Goal: Task Accomplishment & Management: Manage account settings

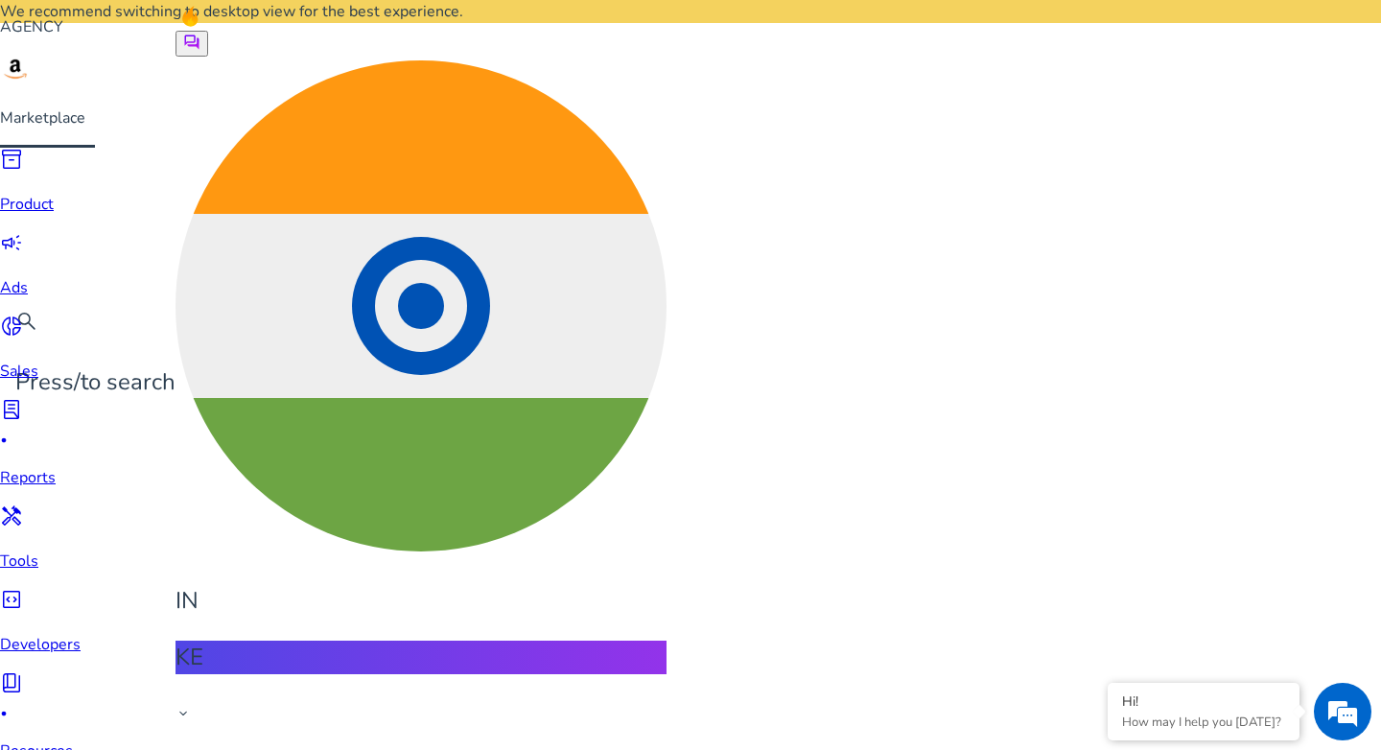
click at [23, 238] on span "campaign" at bounding box center [11, 242] width 23 height 23
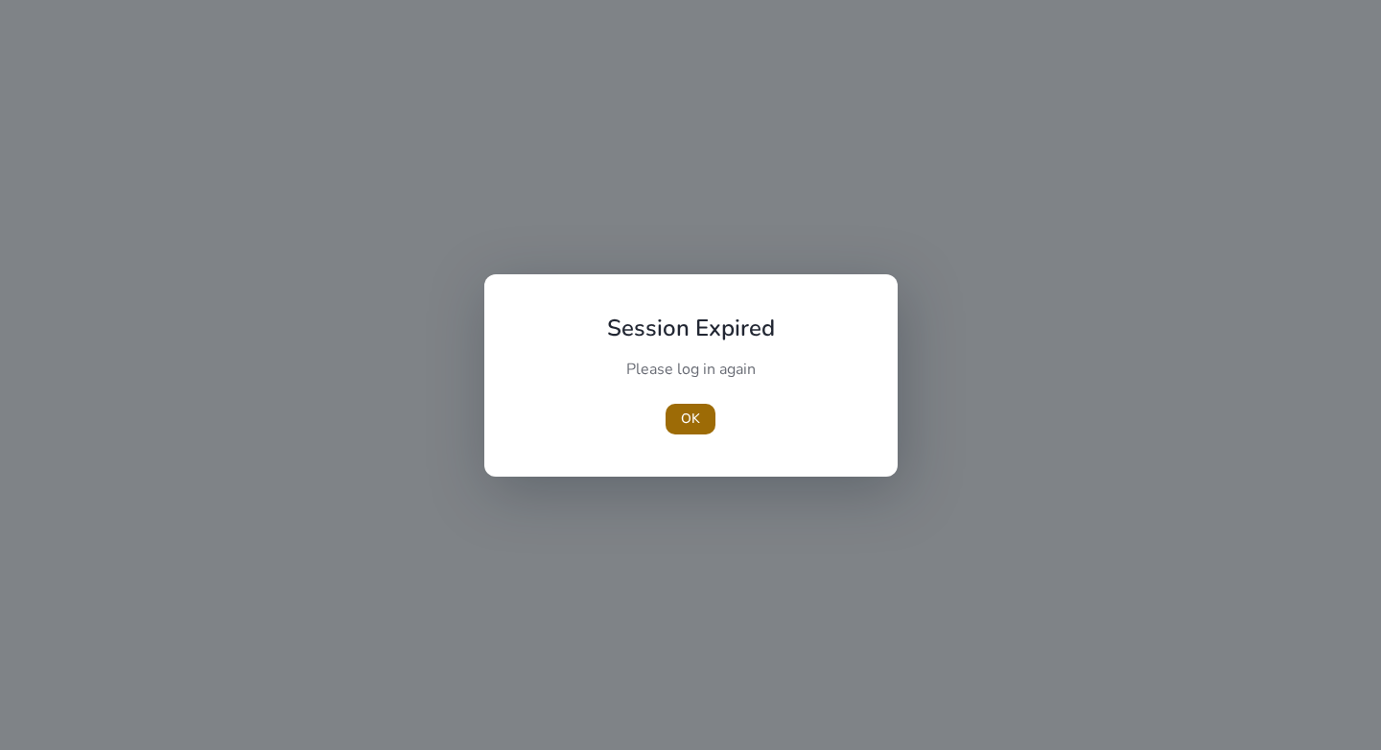
click at [695, 418] on span "OK" at bounding box center [690, 419] width 19 height 20
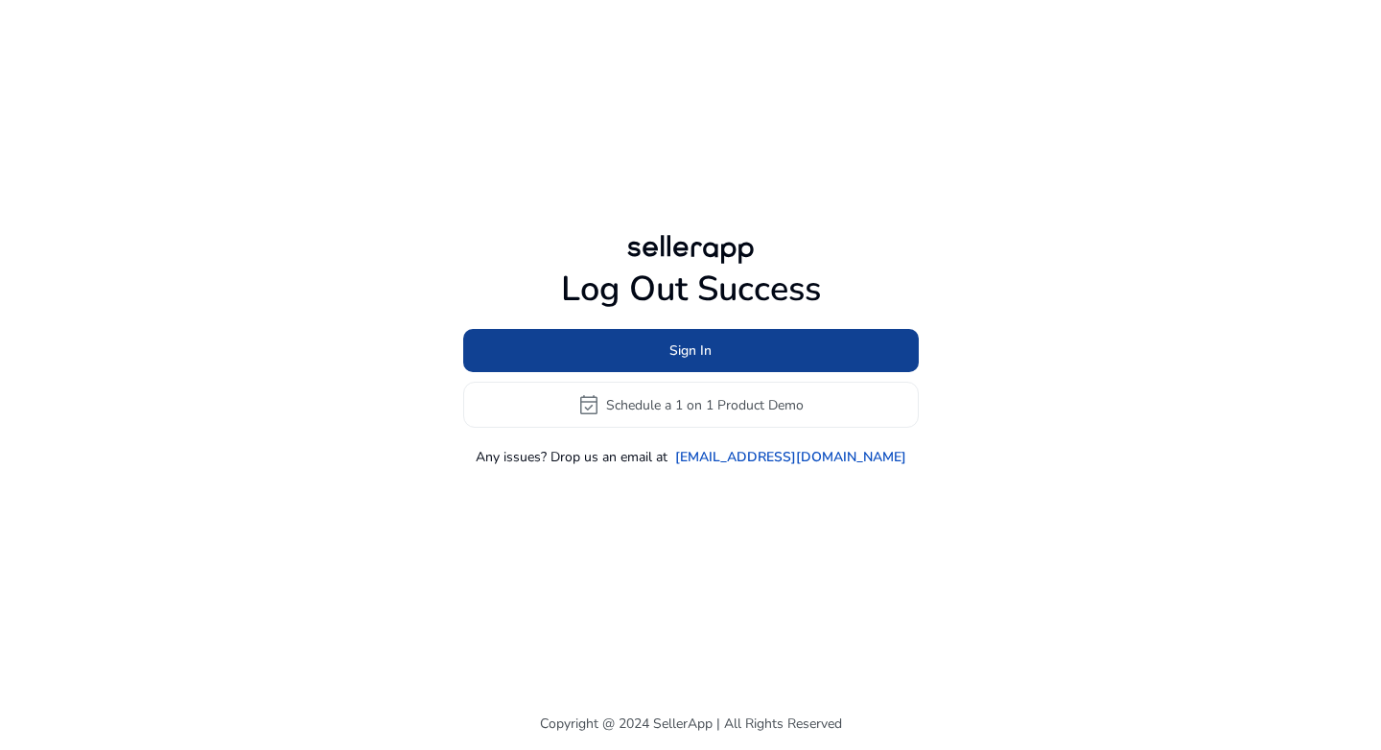
click at [632, 348] on span at bounding box center [691, 351] width 456 height 46
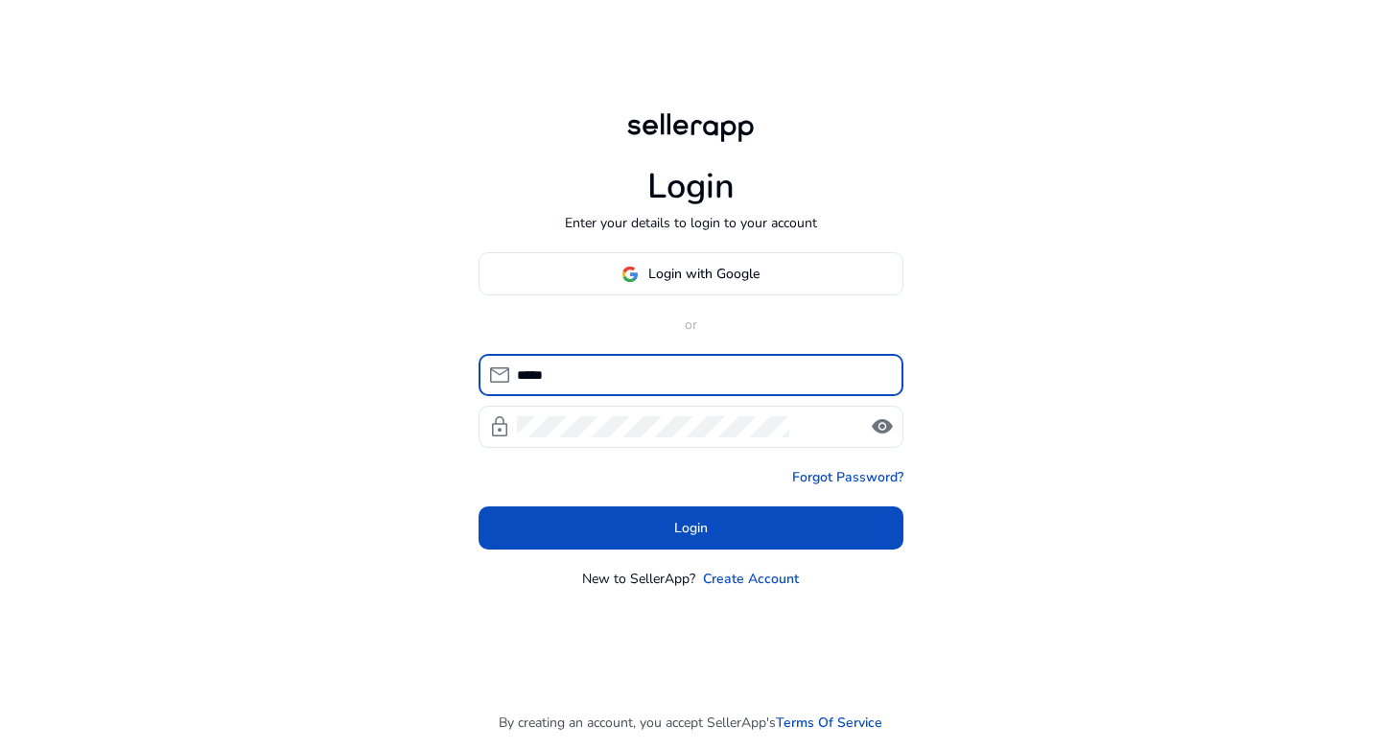
type input "**********"
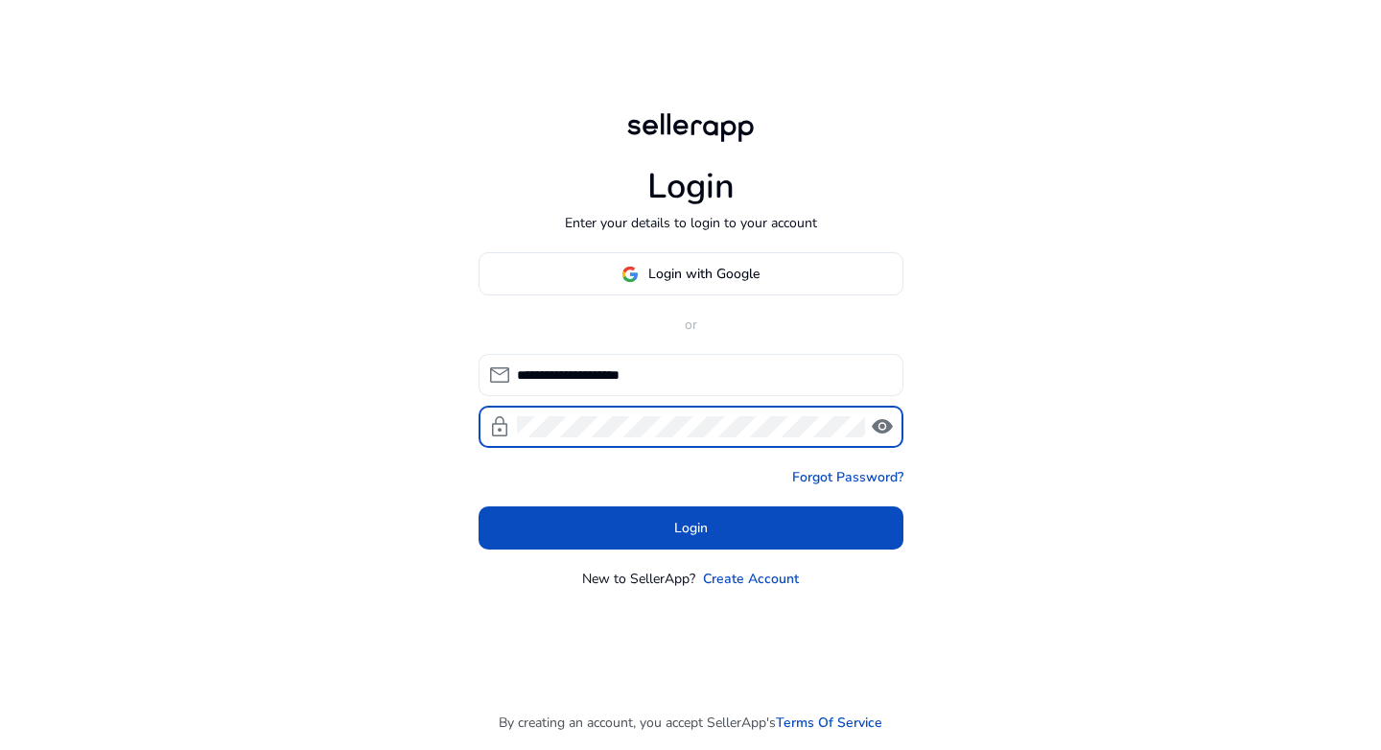
click button "Login" at bounding box center [691, 528] width 425 height 43
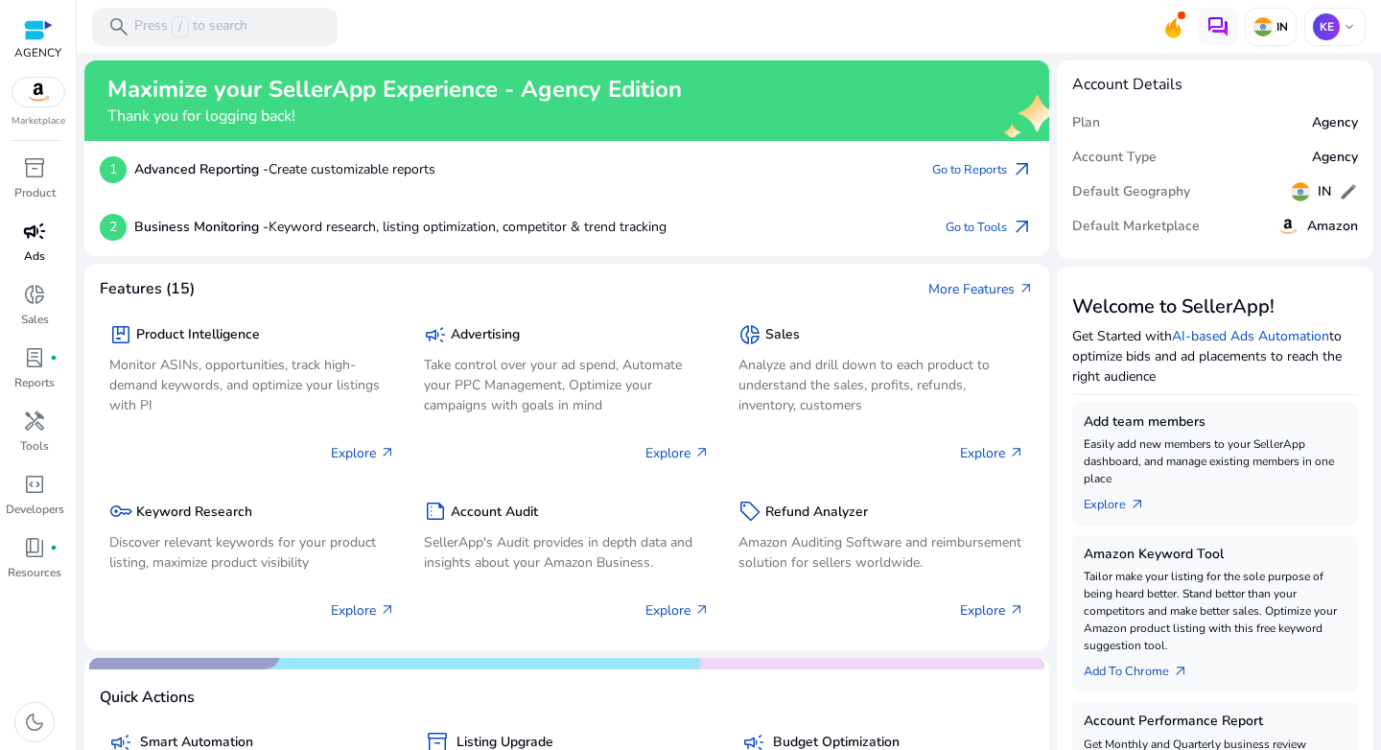
click at [29, 241] on span "campaign" at bounding box center [34, 231] width 23 height 23
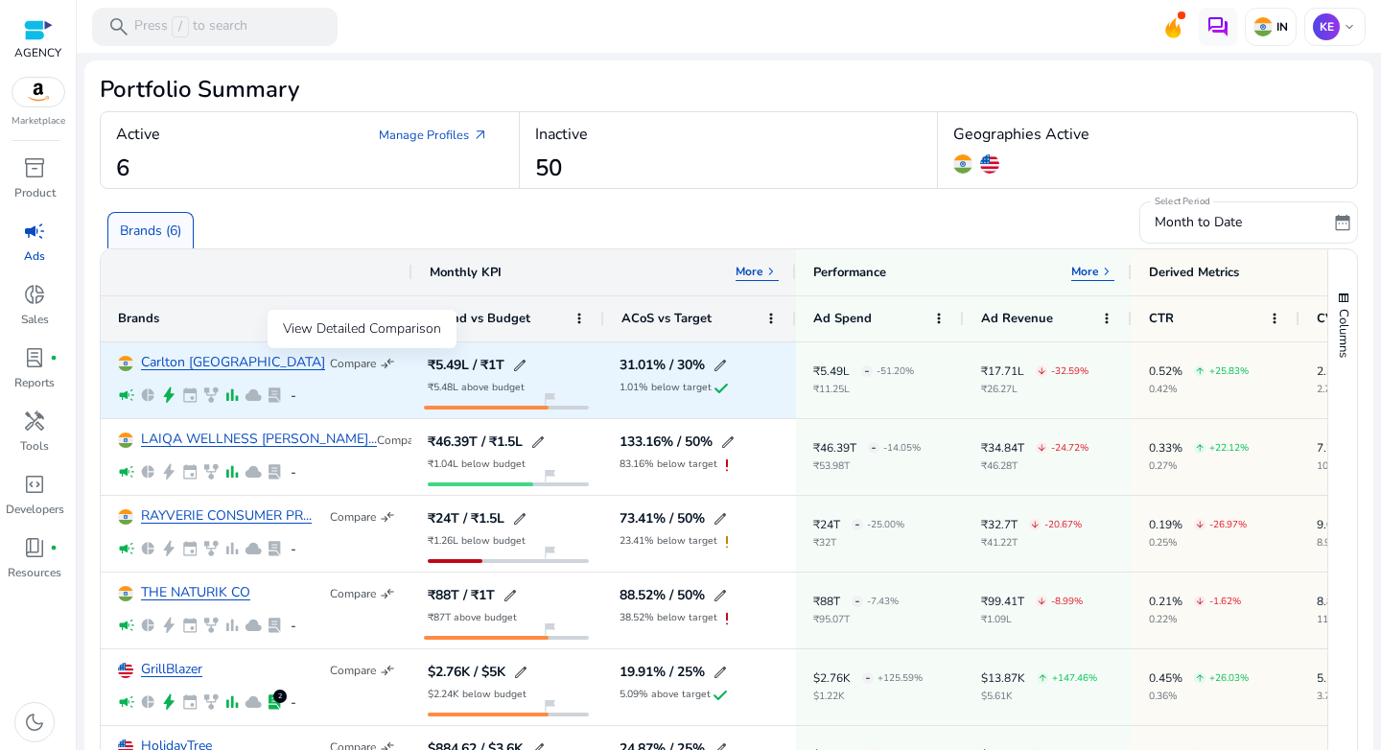
click at [372, 367] on p "Compare" at bounding box center [353, 363] width 46 height 15
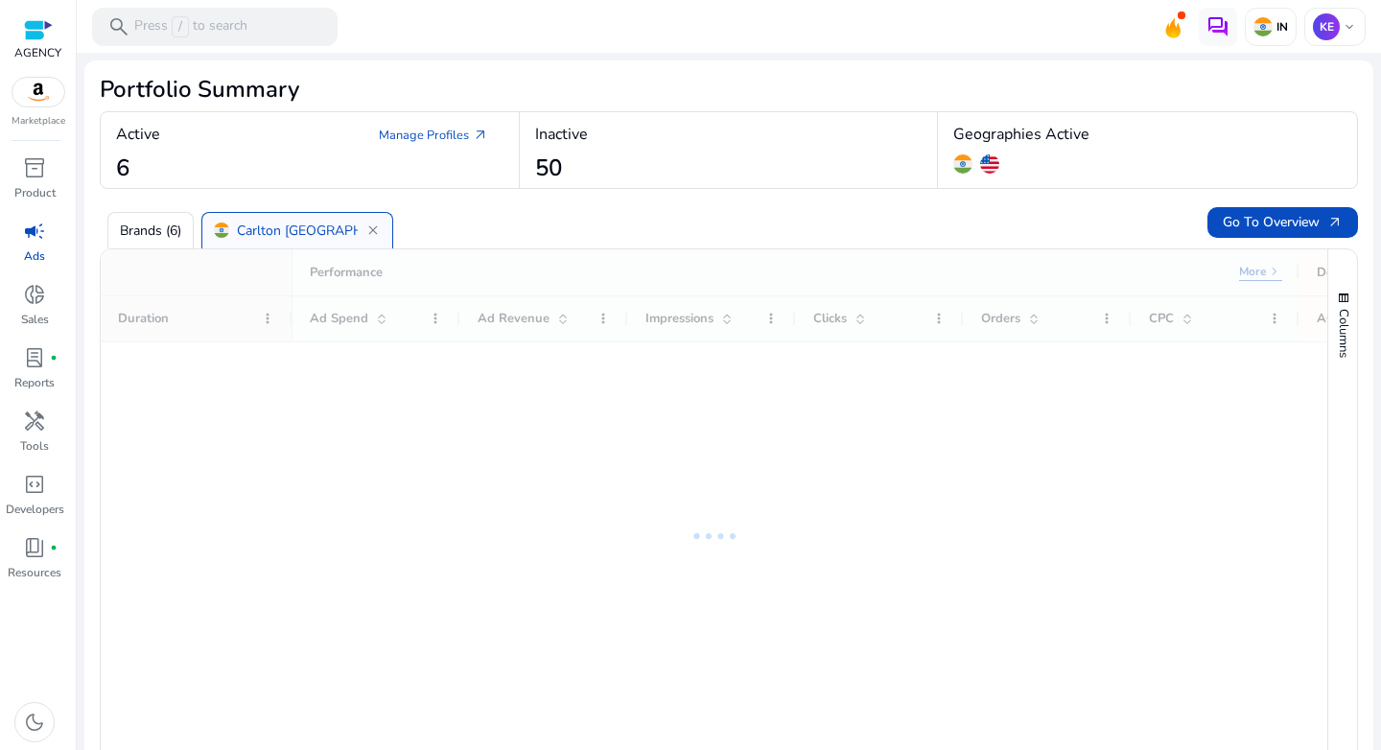
click at [142, 233] on p "Brands (6)" at bounding box center [150, 231] width 61 height 20
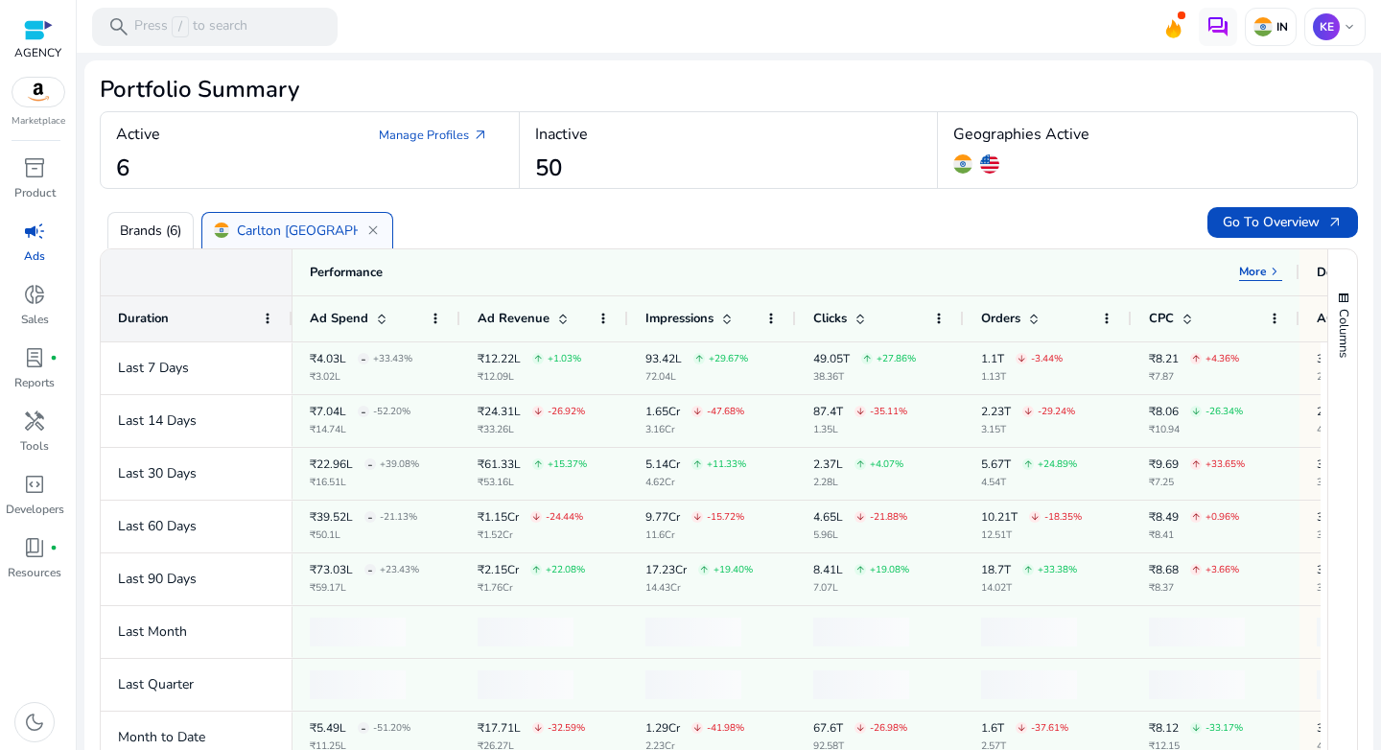
click at [153, 234] on p "Brands (6)" at bounding box center [150, 231] width 61 height 20
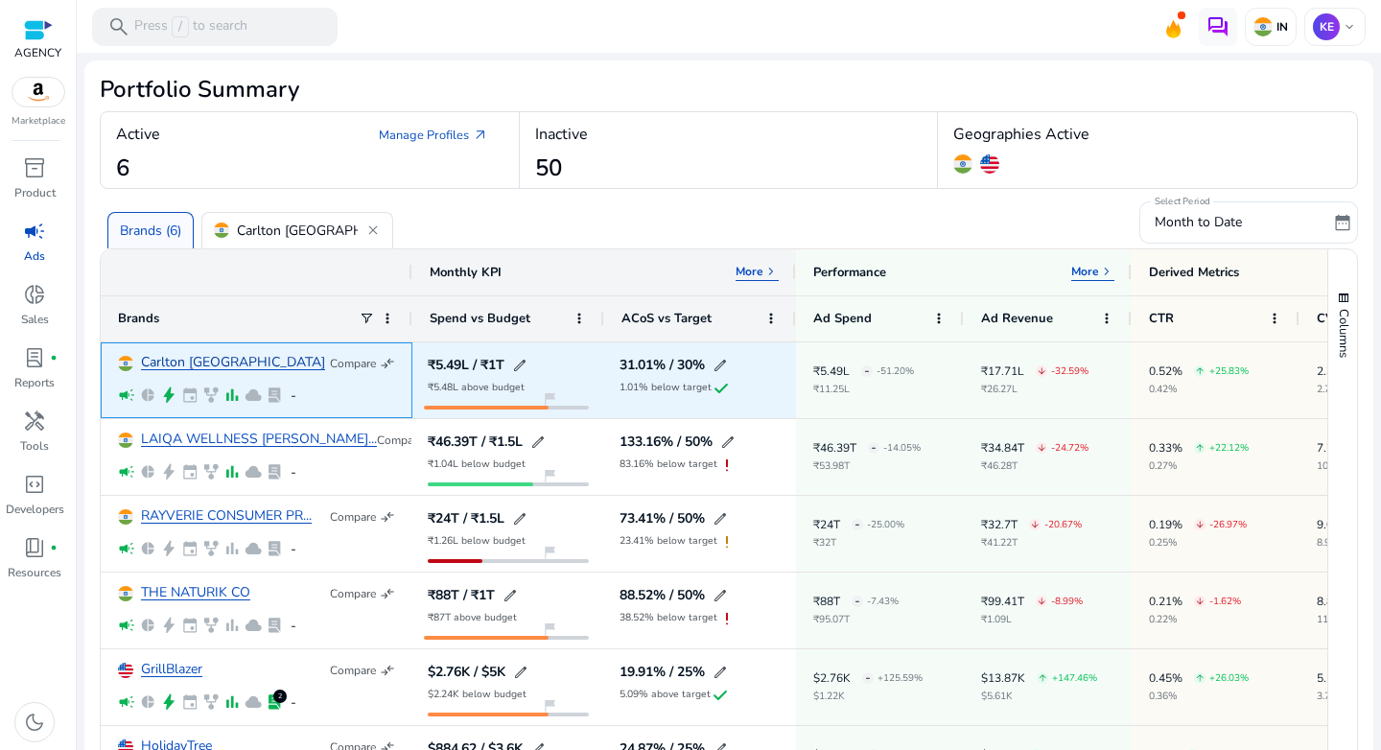
click at [178, 364] on link "Carlton [GEOGRAPHIC_DATA]" at bounding box center [233, 363] width 184 height 14
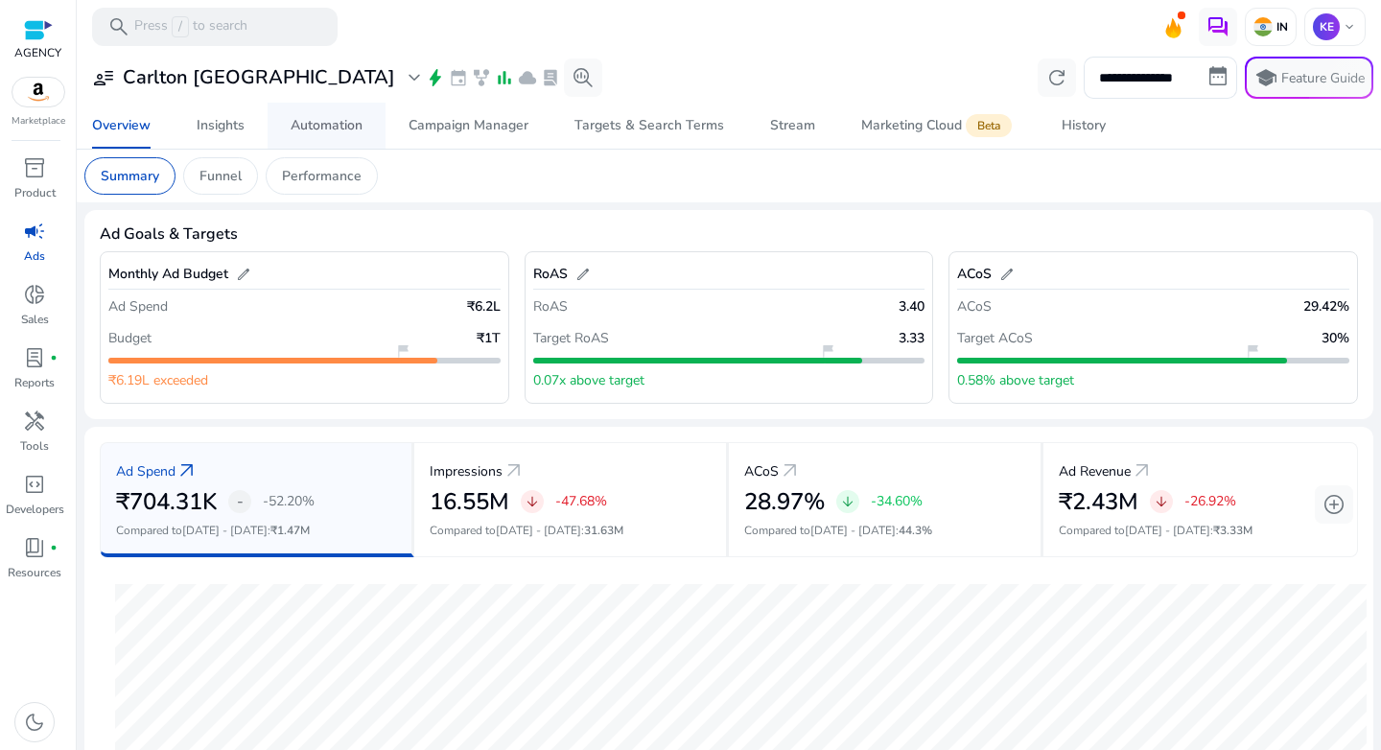
click at [342, 135] on span "Automation" at bounding box center [327, 126] width 72 height 46
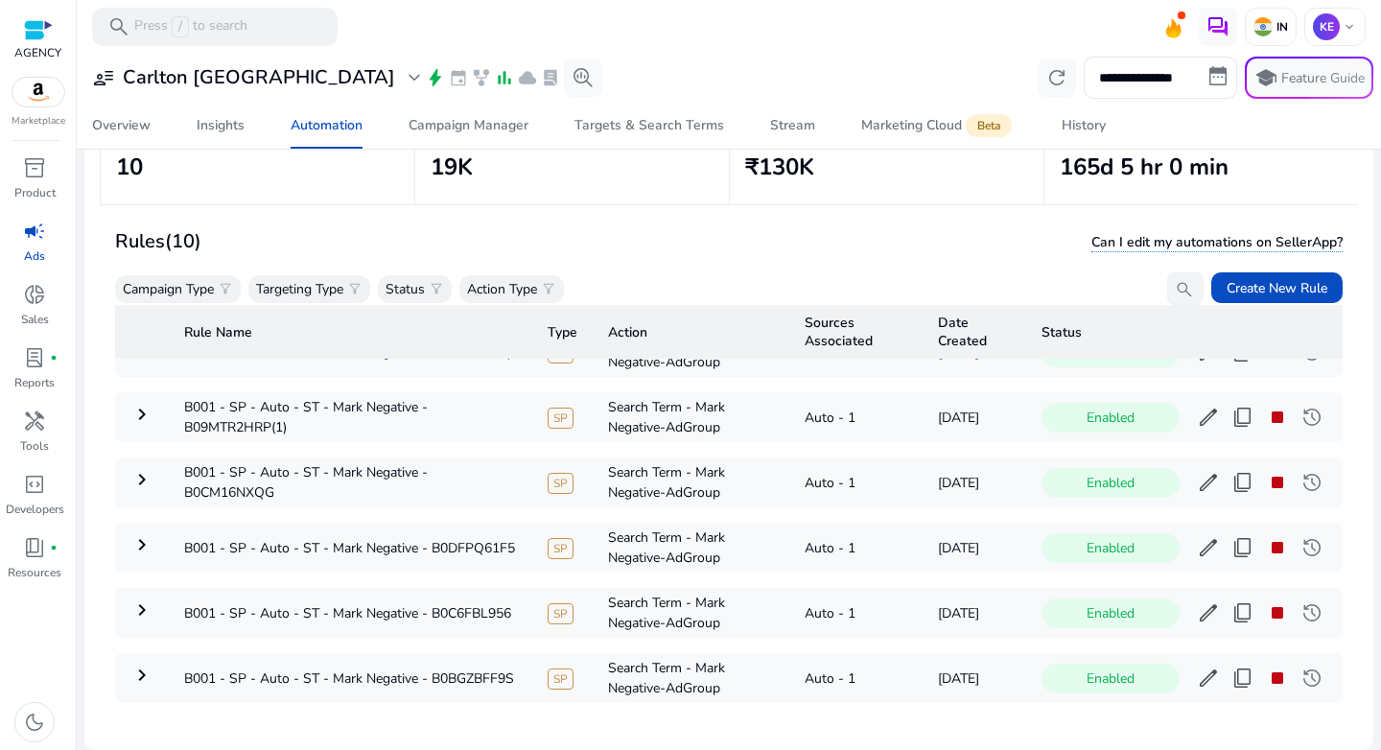
scroll to position [344, 0]
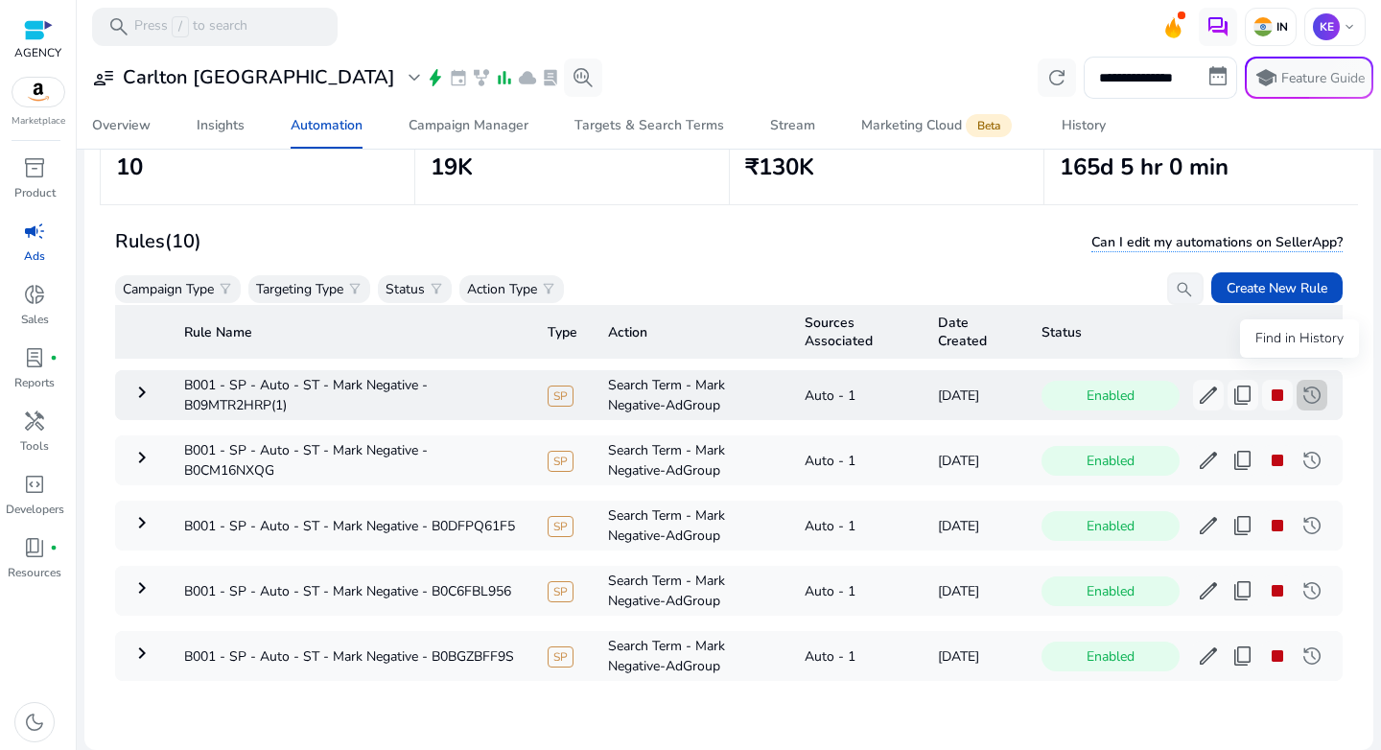
click at [1301, 384] on span "history" at bounding box center [1312, 395] width 23 height 23
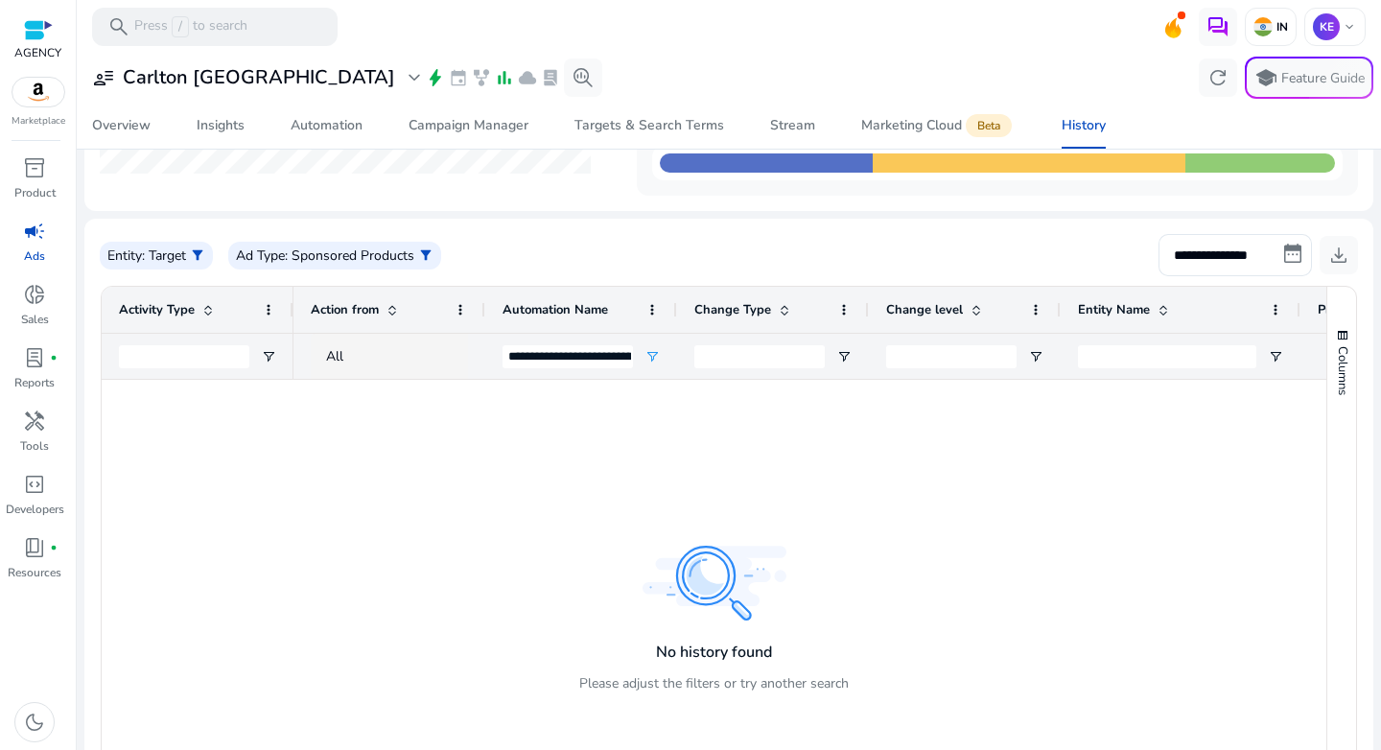
scroll to position [12, 0]
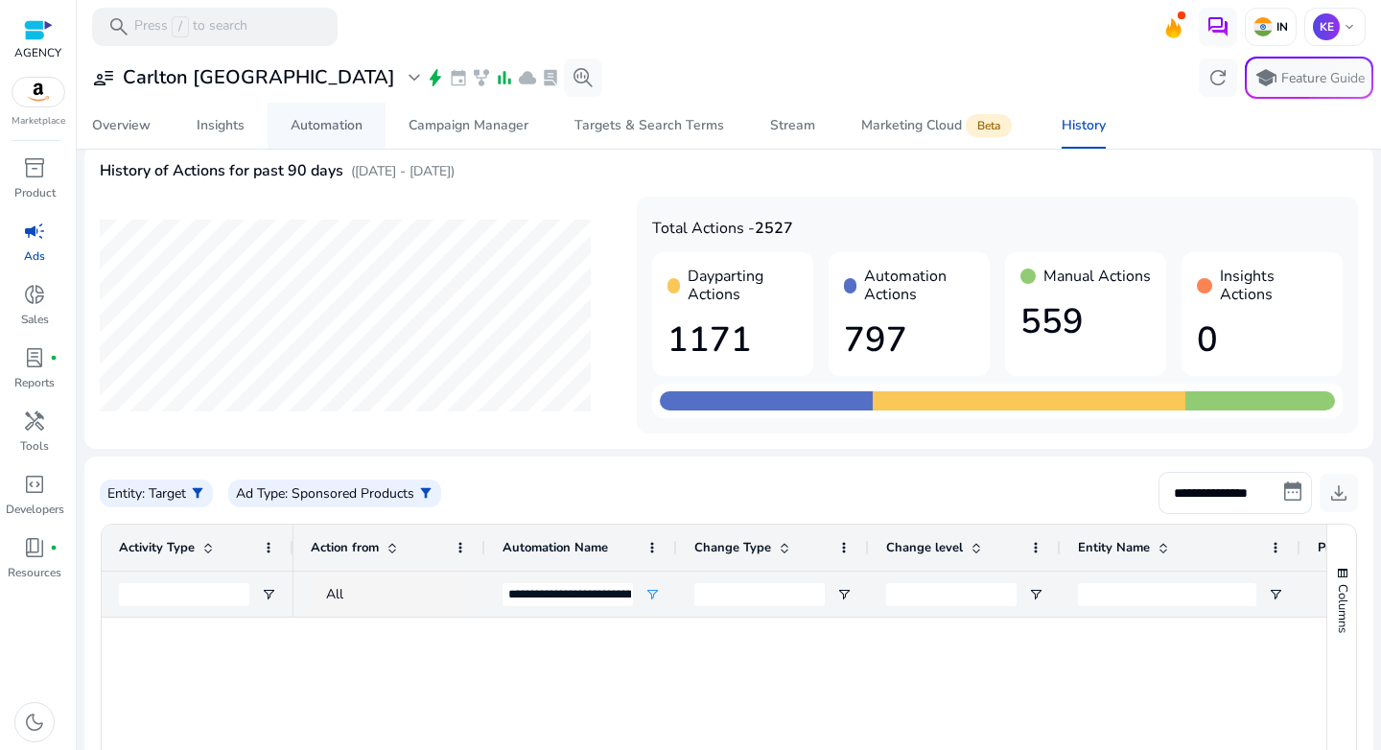
click at [337, 122] on div "Automation" at bounding box center [327, 125] width 72 height 13
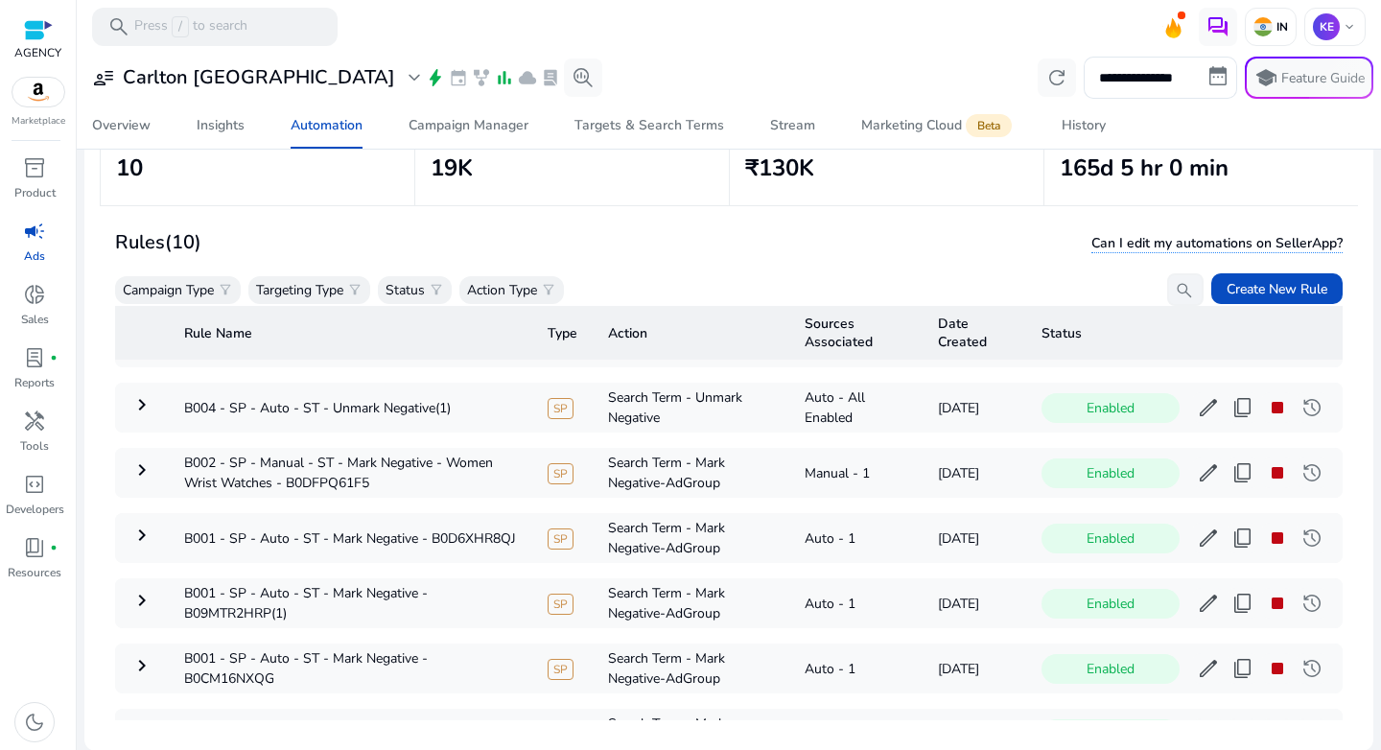
scroll to position [140, 0]
click at [132, 601] on mat-icon "keyboard_arrow_right" at bounding box center [141, 599] width 23 height 23
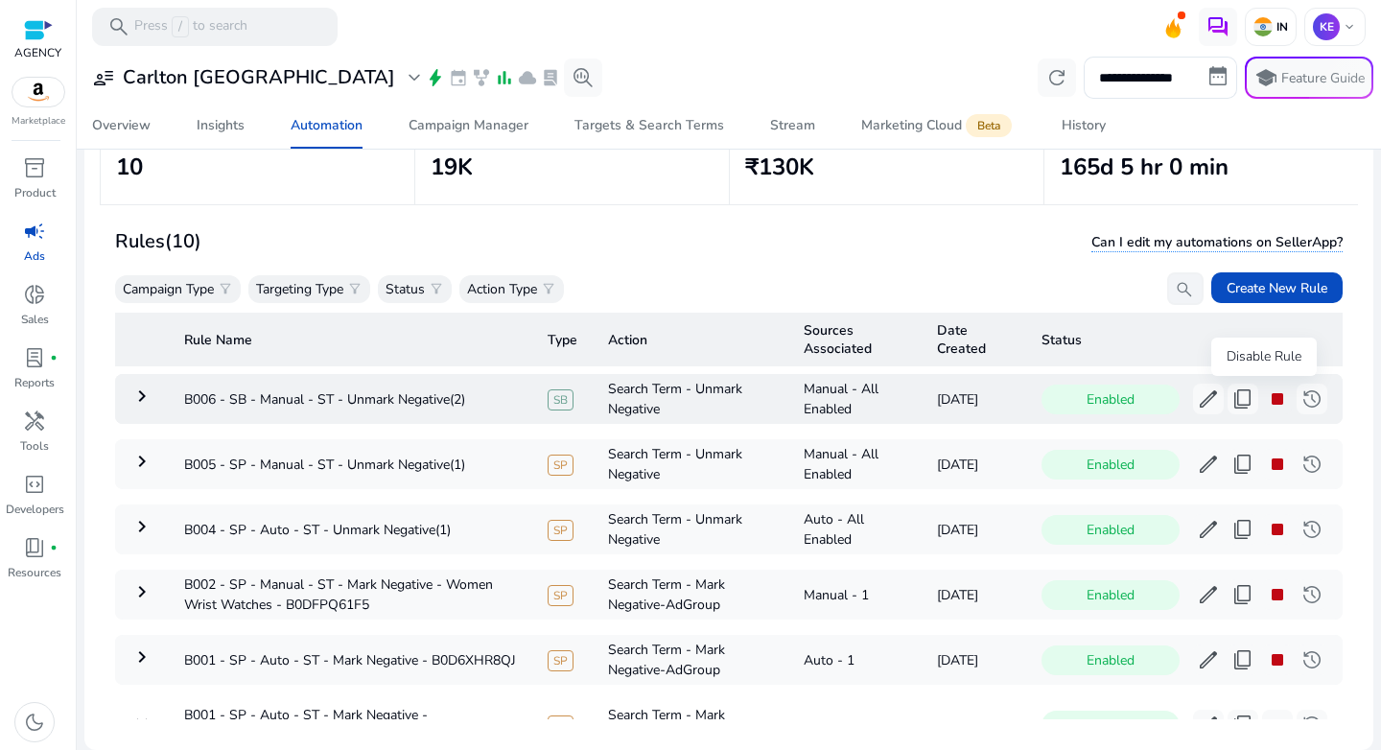
click at [1266, 407] on span "stop" at bounding box center [1277, 399] width 23 height 23
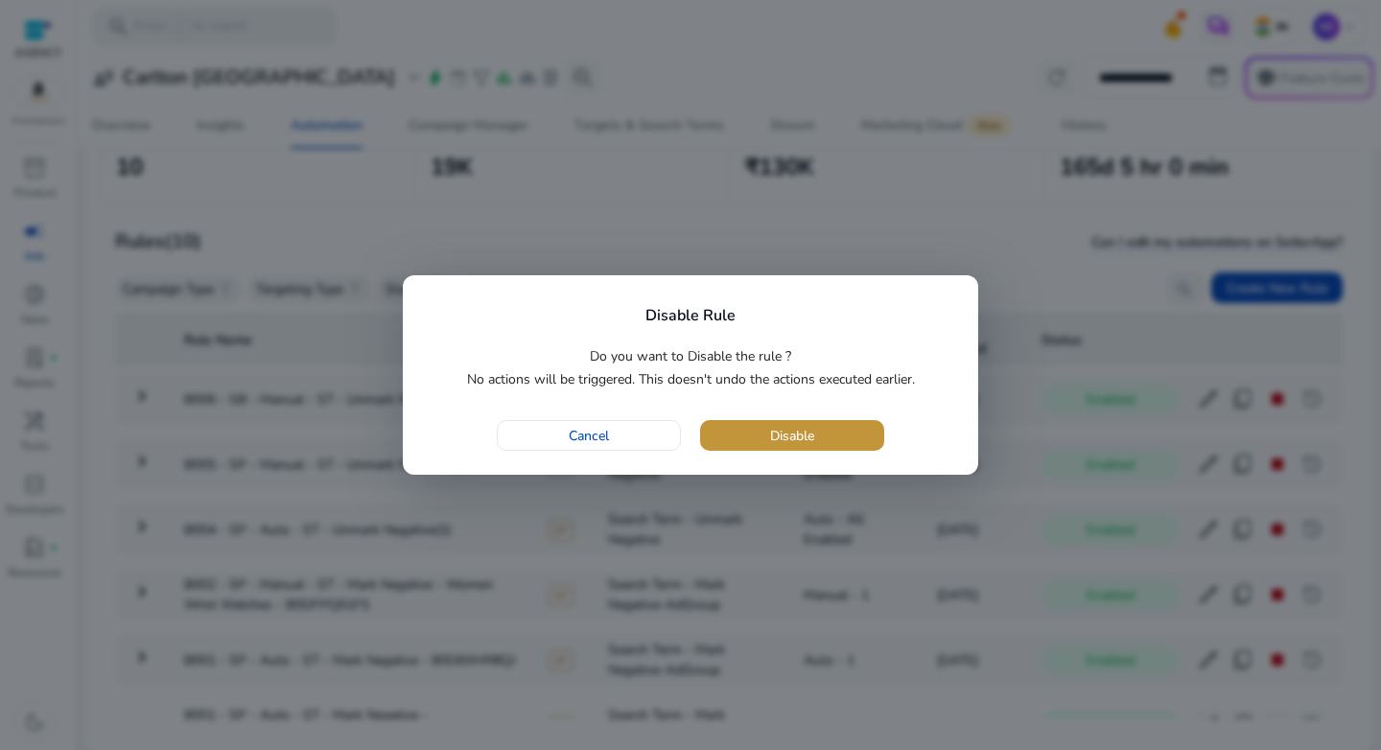
click at [845, 439] on span "button" at bounding box center [792, 436] width 184 height 46
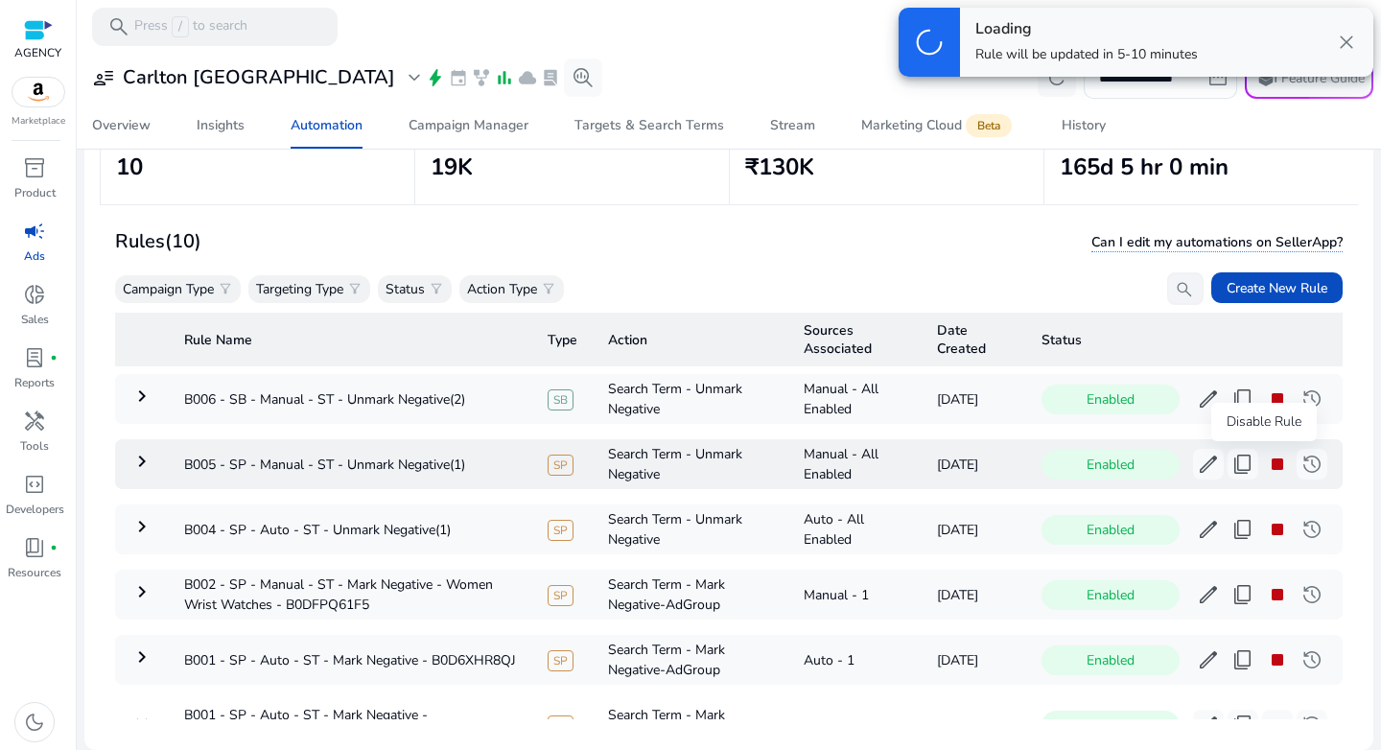
click at [1266, 466] on span "stop" at bounding box center [1277, 464] width 23 height 23
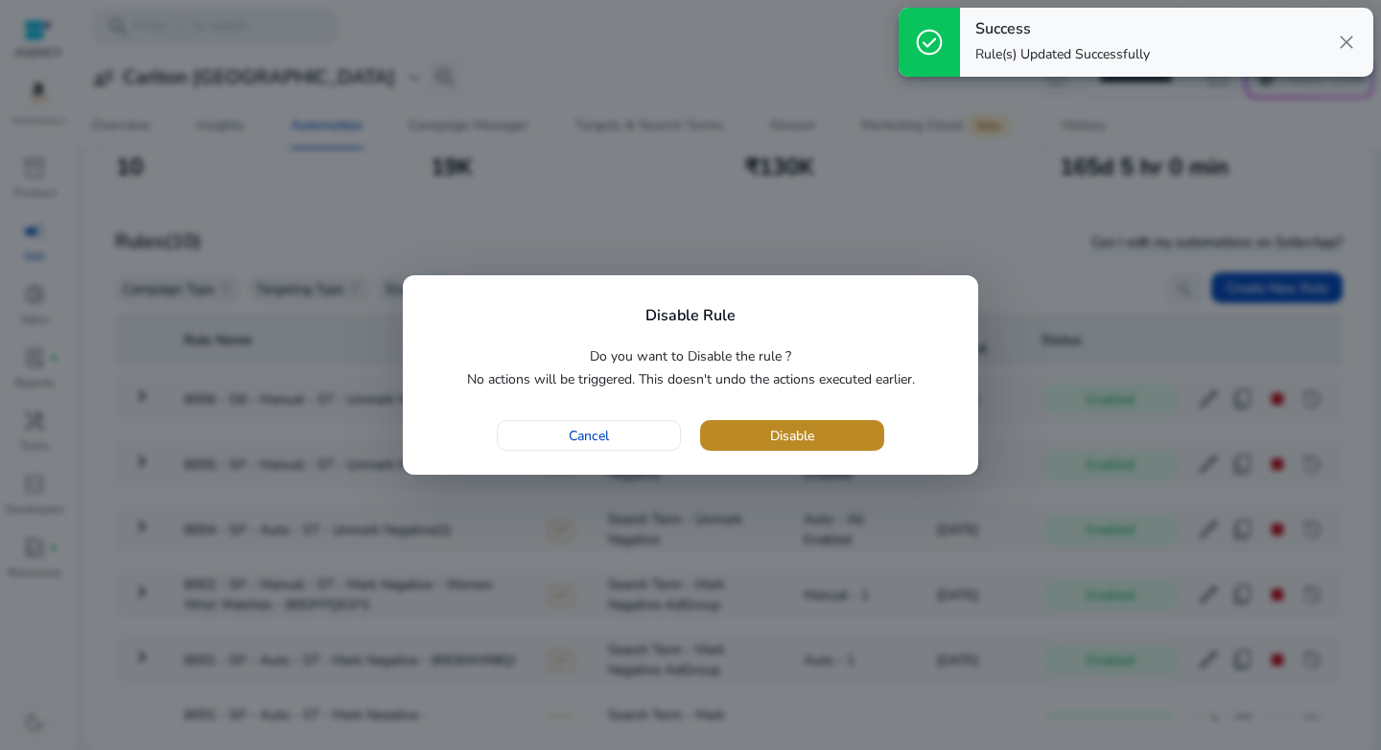
click at [839, 440] on span "button" at bounding box center [792, 436] width 184 height 46
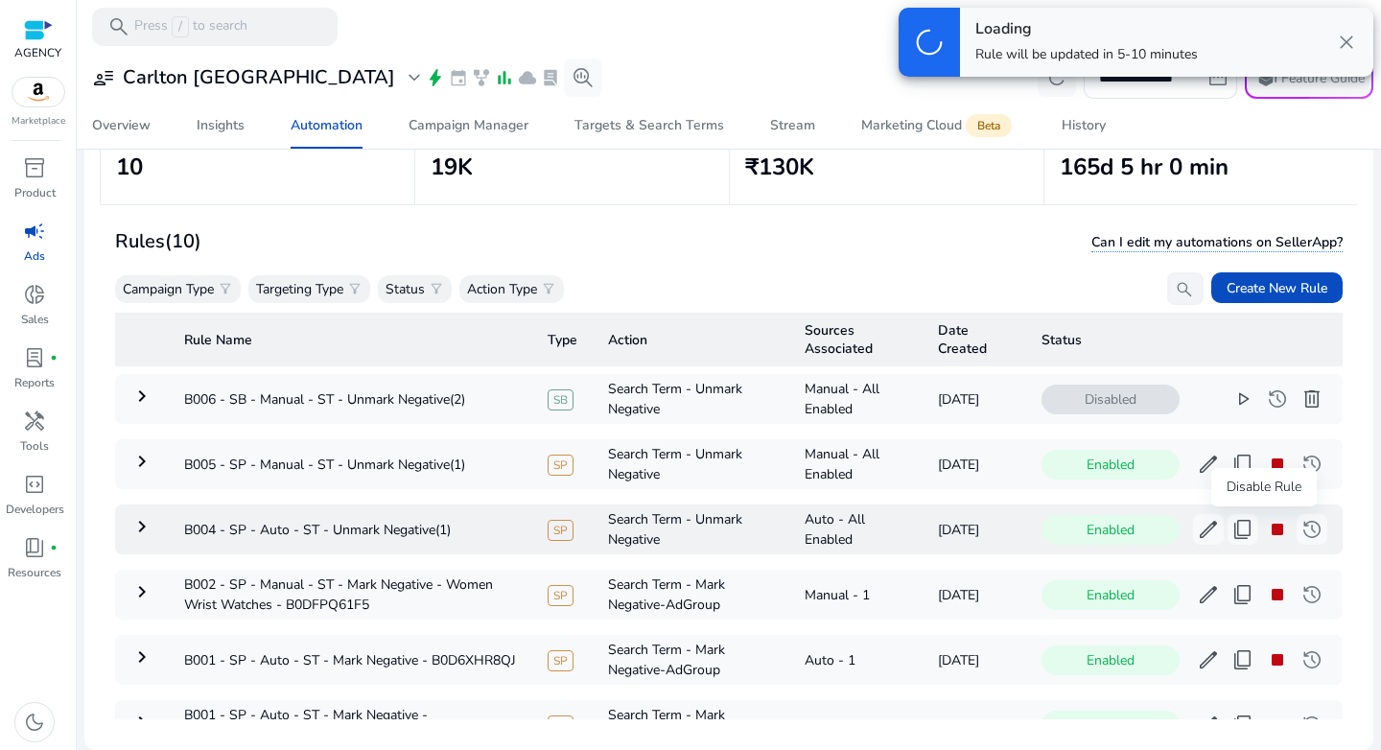
click at [1266, 530] on span "stop" at bounding box center [1277, 529] width 23 height 23
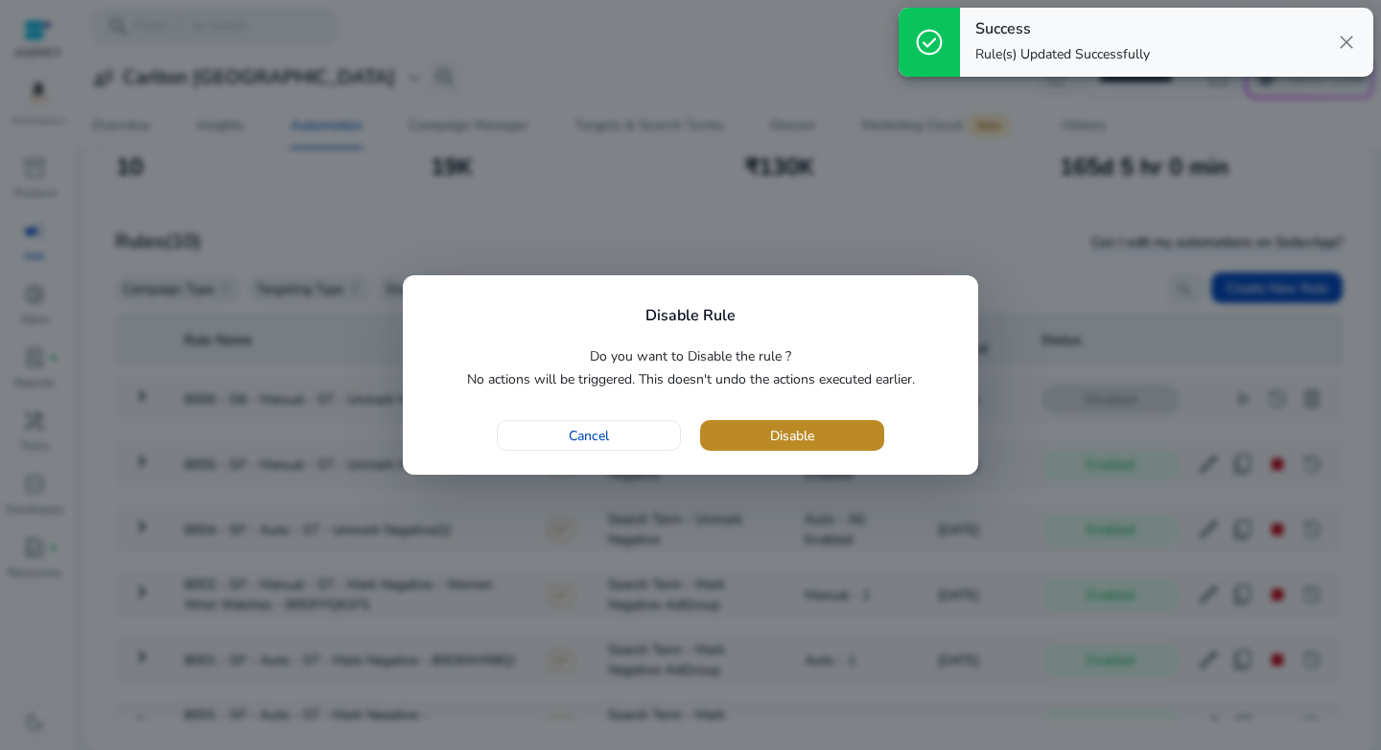
click at [825, 443] on span "button" at bounding box center [792, 436] width 184 height 46
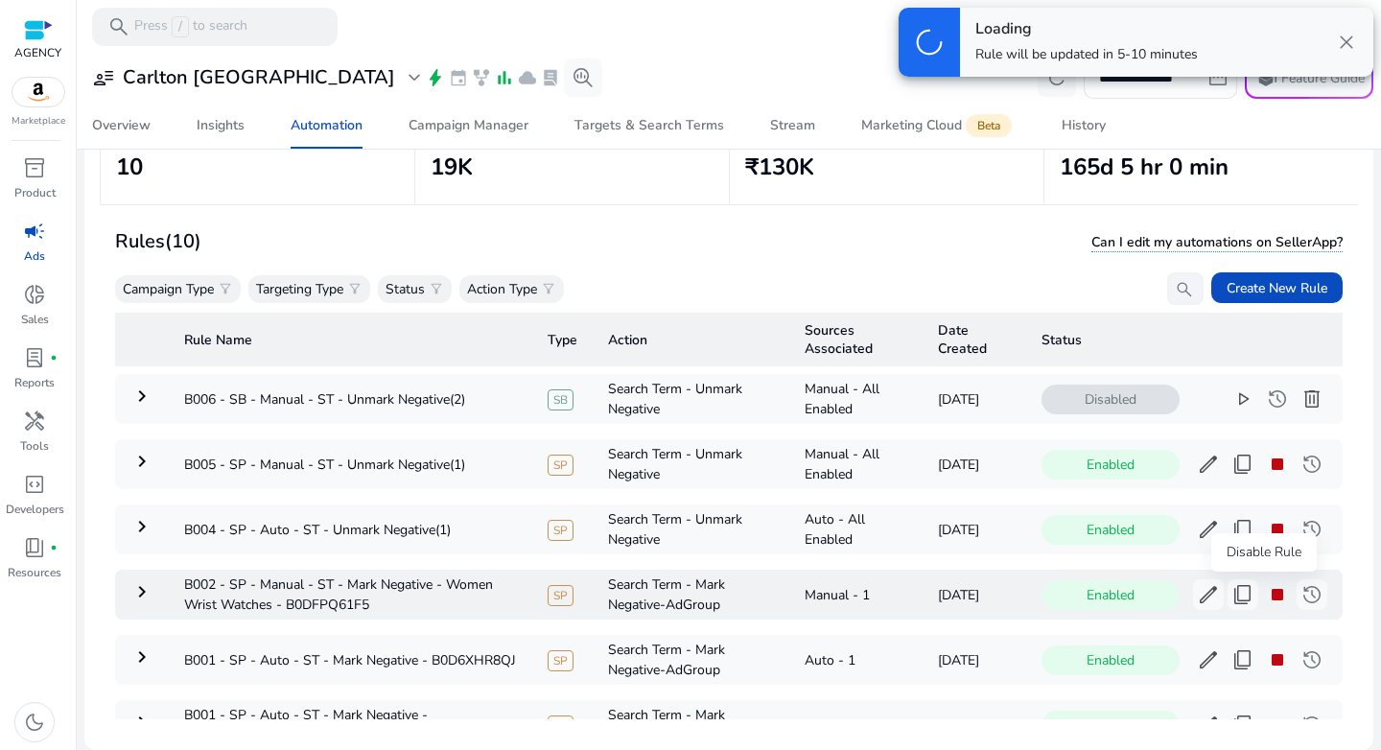
click at [1266, 588] on span "stop" at bounding box center [1277, 594] width 23 height 23
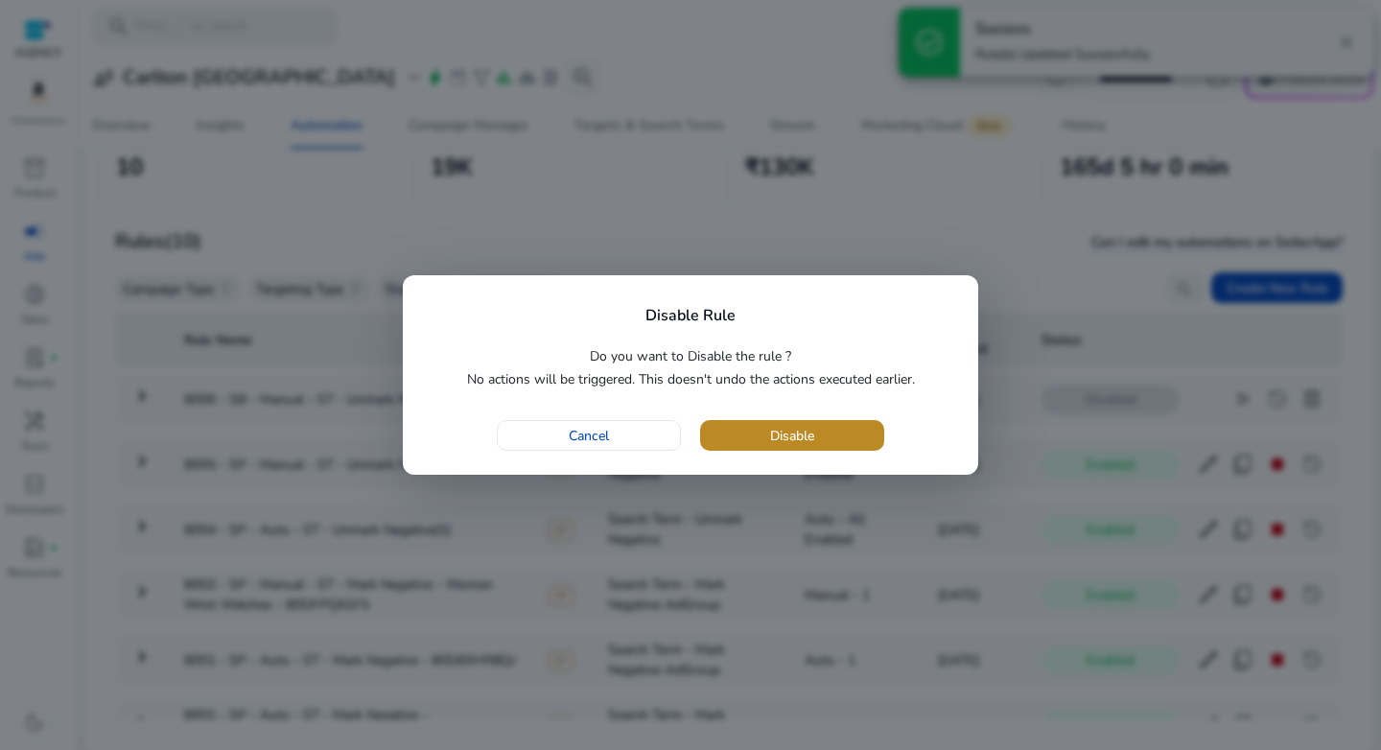
click at [822, 436] on span "button" at bounding box center [792, 436] width 184 height 46
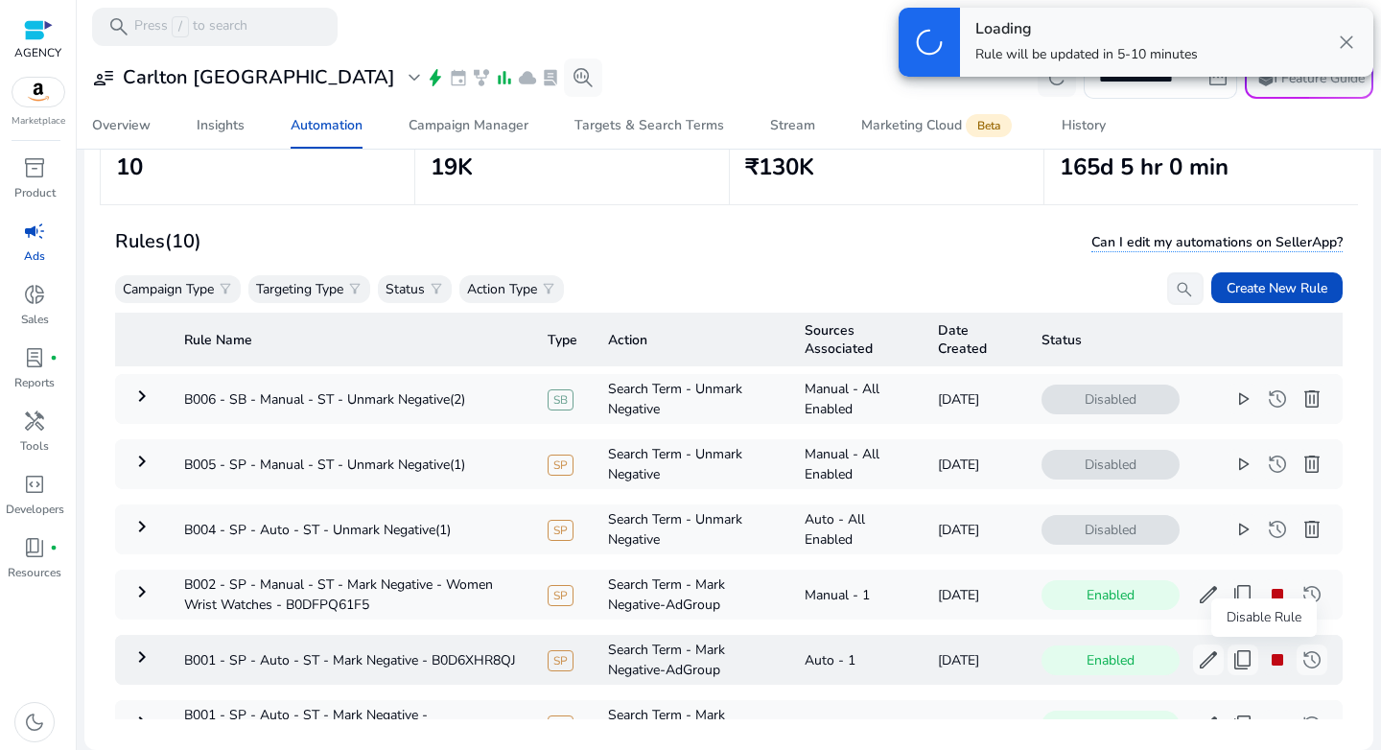
click at [1266, 661] on span "stop" at bounding box center [1277, 659] width 23 height 23
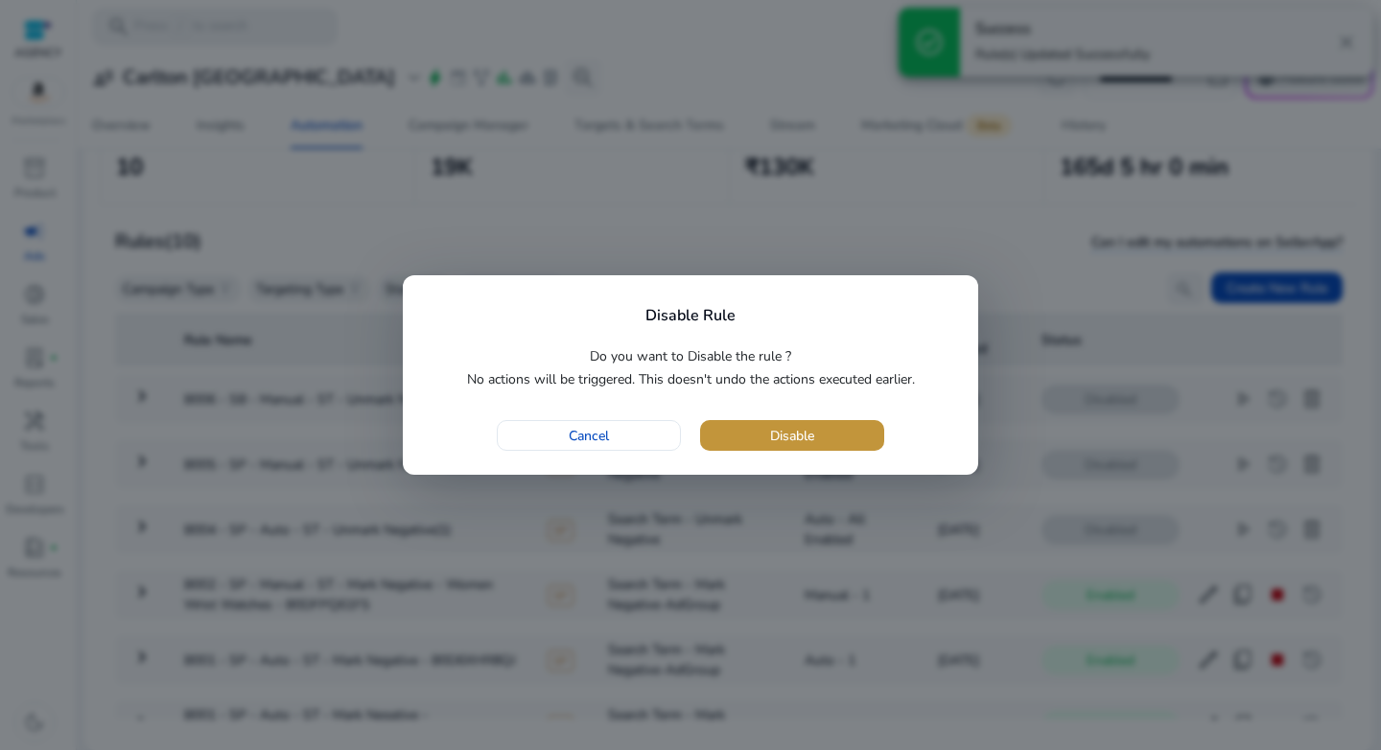
click at [775, 433] on span "Disable" at bounding box center [792, 436] width 44 height 20
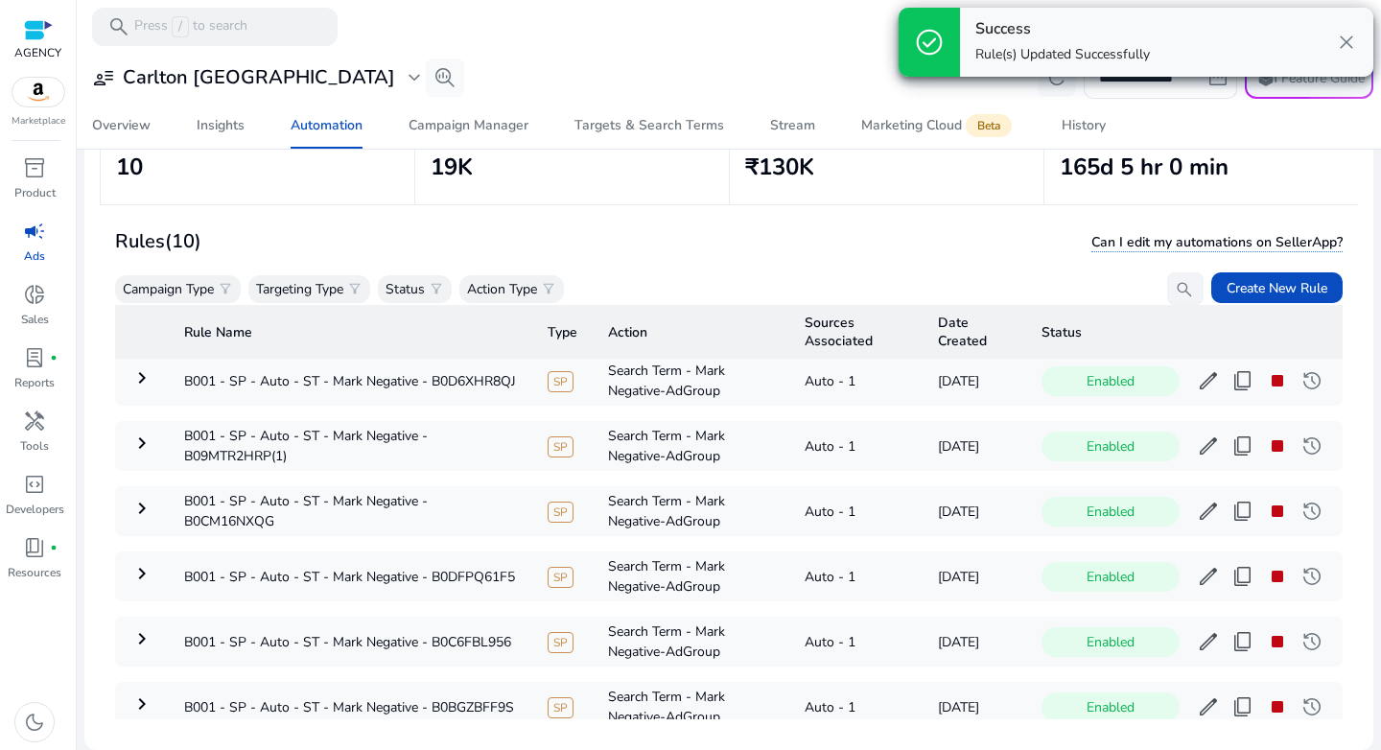
scroll to position [289, 0]
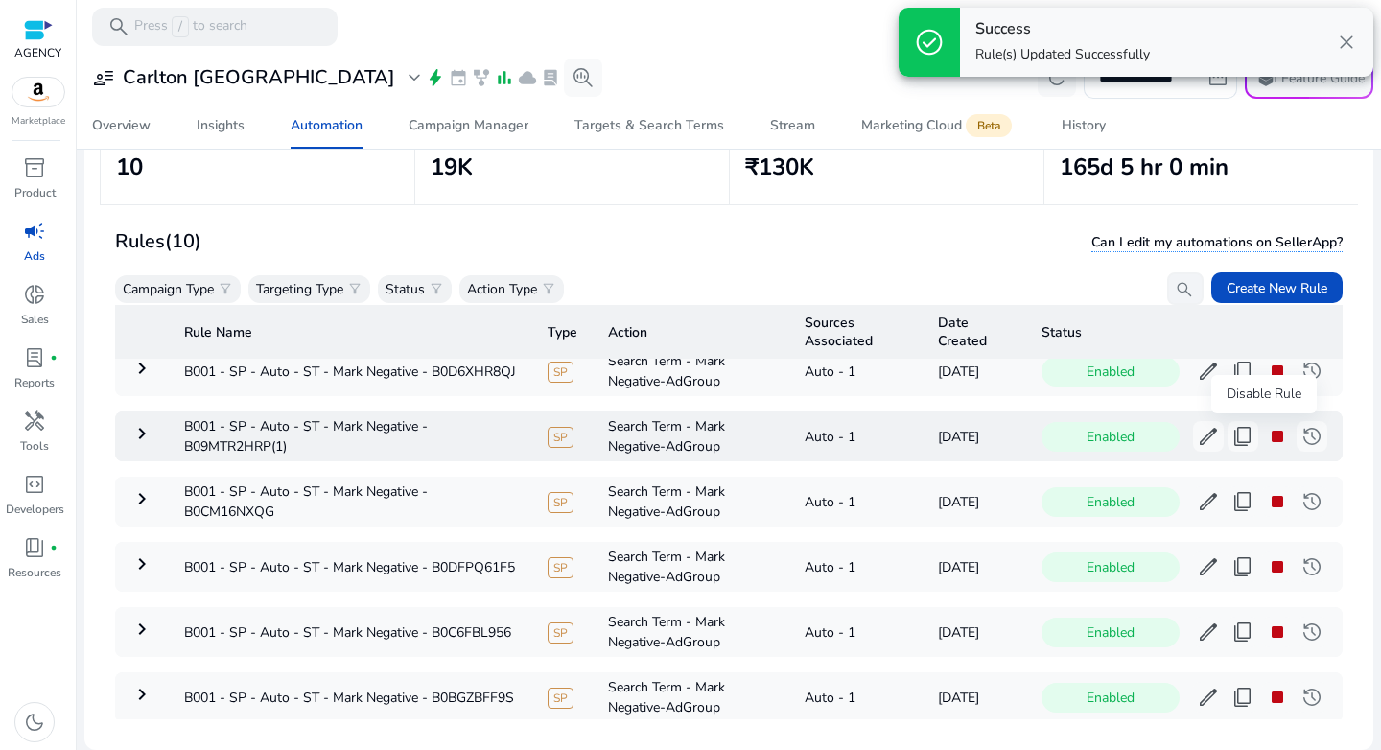
click at [1266, 431] on span "stop" at bounding box center [1277, 436] width 23 height 23
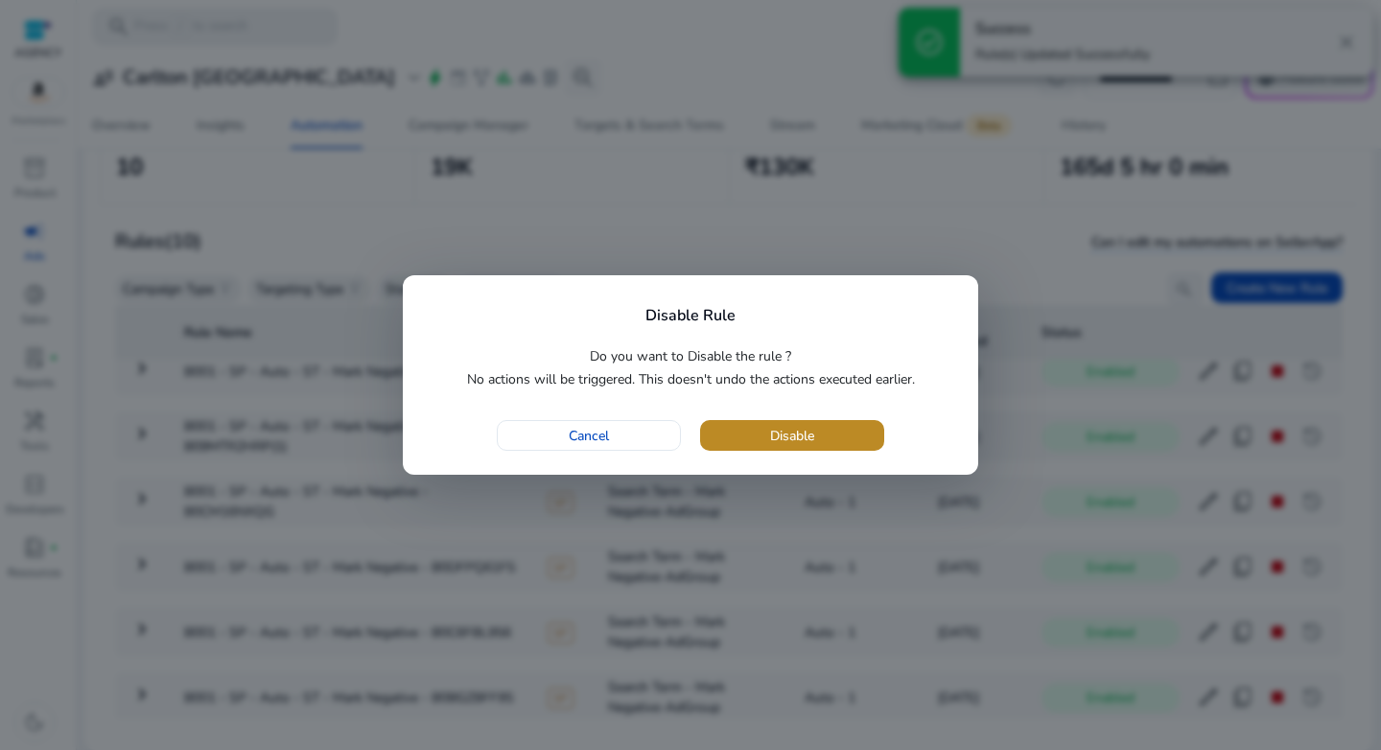
click at [821, 445] on span "button" at bounding box center [792, 436] width 184 height 46
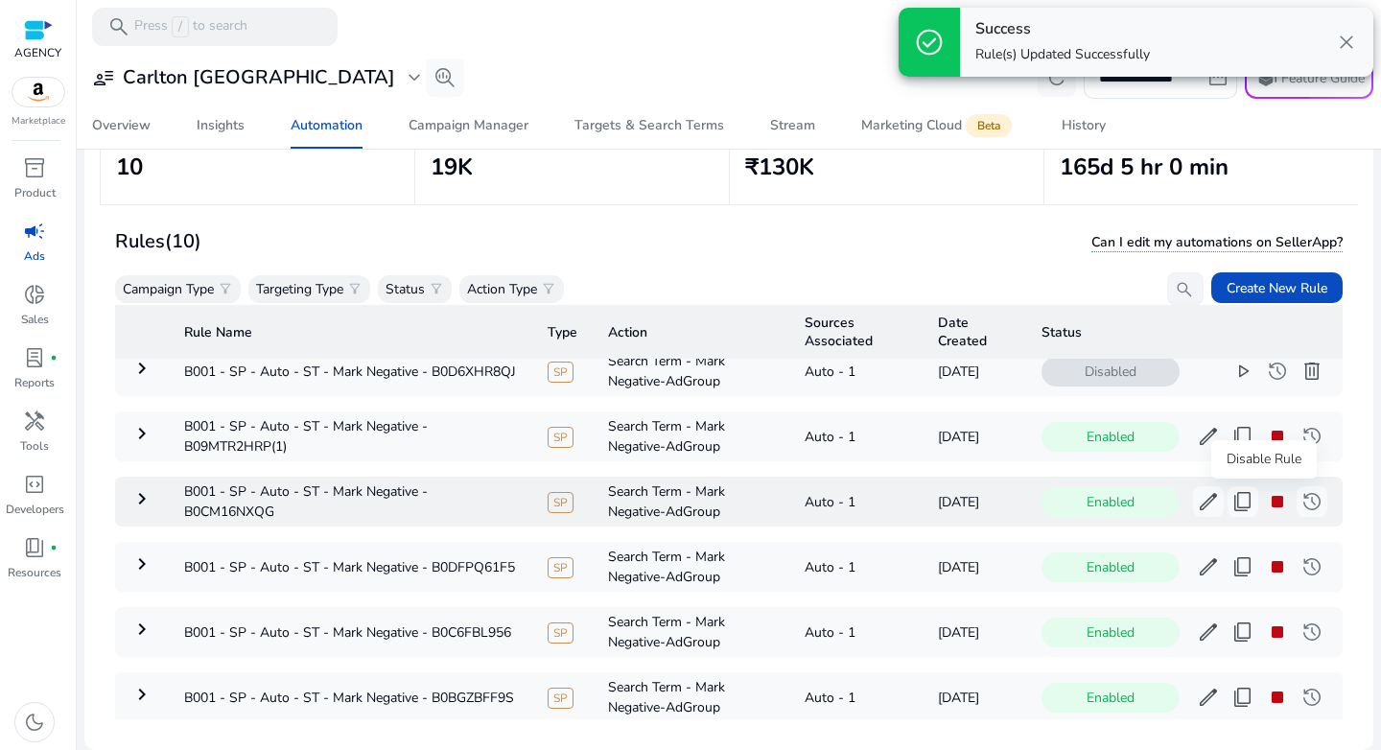
click at [1266, 504] on span "stop" at bounding box center [1277, 501] width 23 height 23
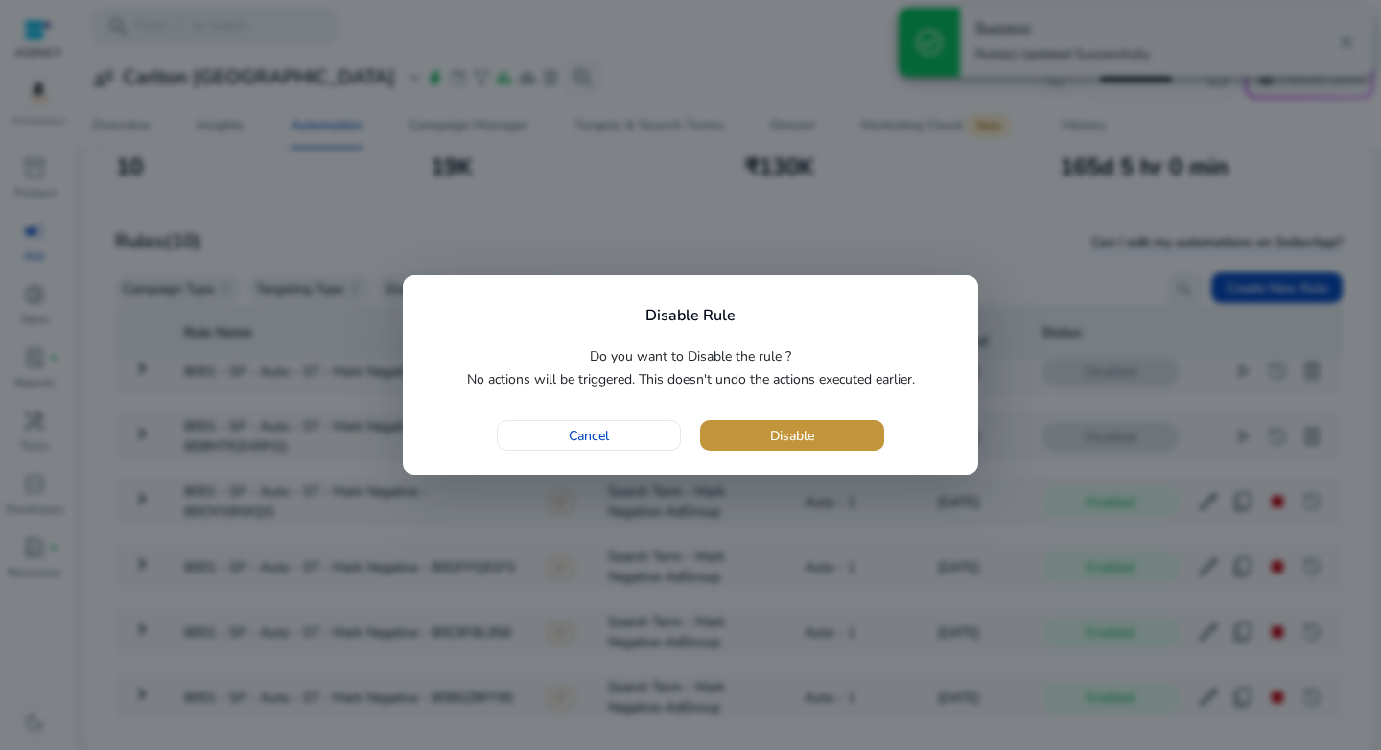
click at [820, 437] on span "button" at bounding box center [792, 436] width 184 height 46
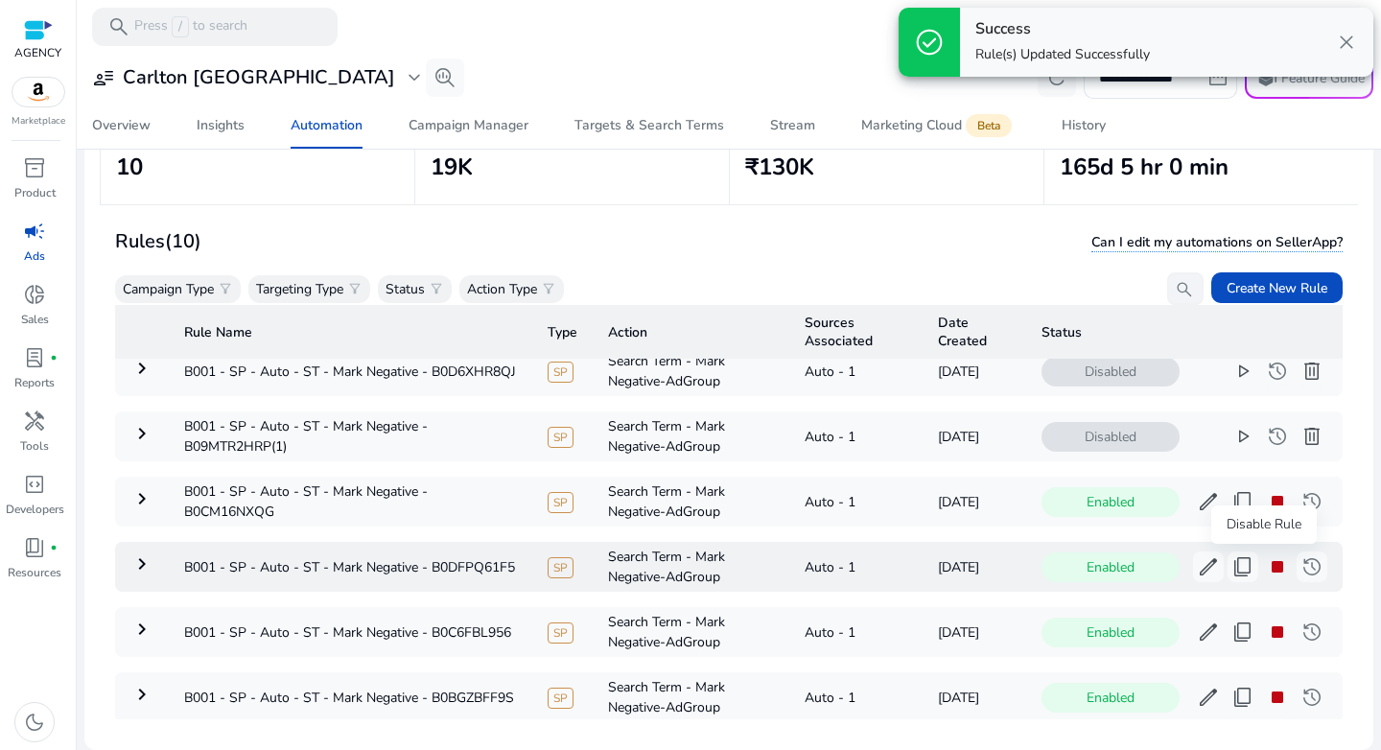
click at [1274, 573] on span "stop" at bounding box center [1277, 566] width 23 height 23
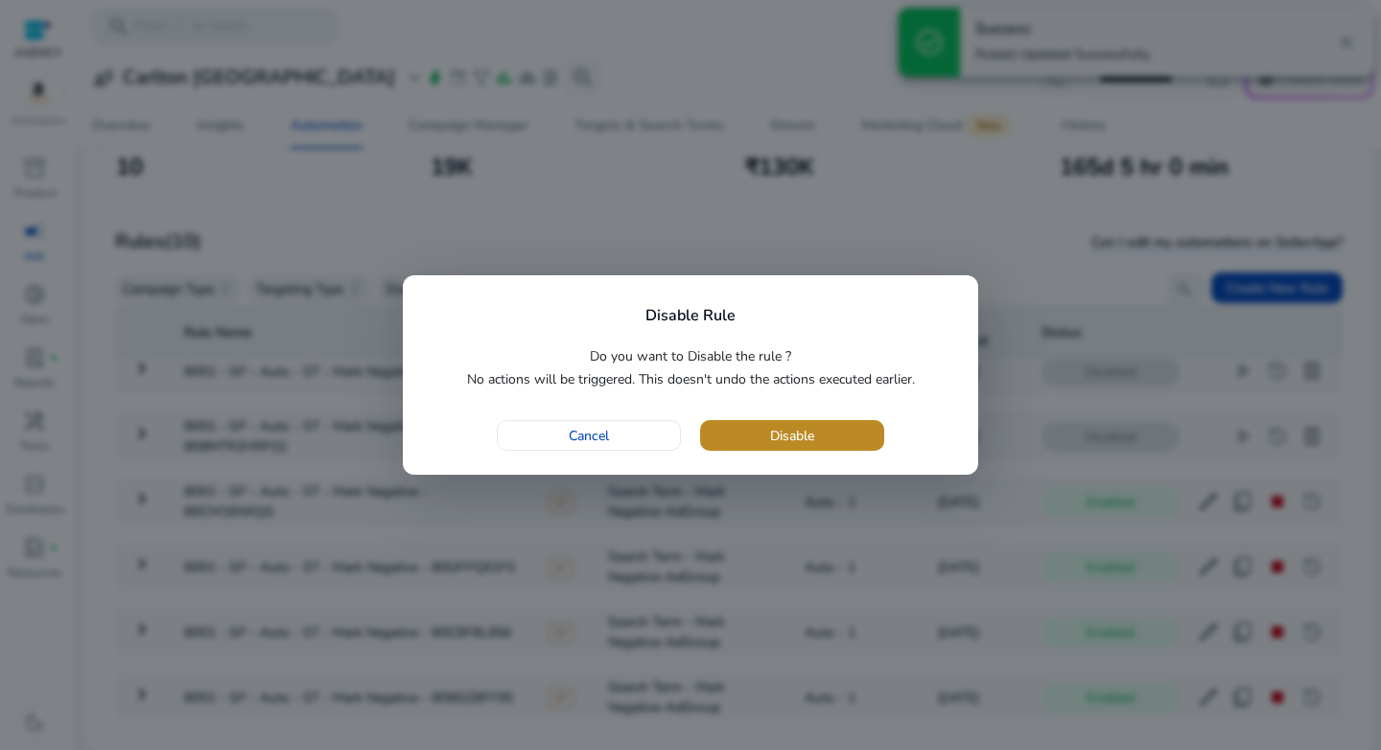
click at [790, 436] on span "Disable" at bounding box center [792, 436] width 44 height 20
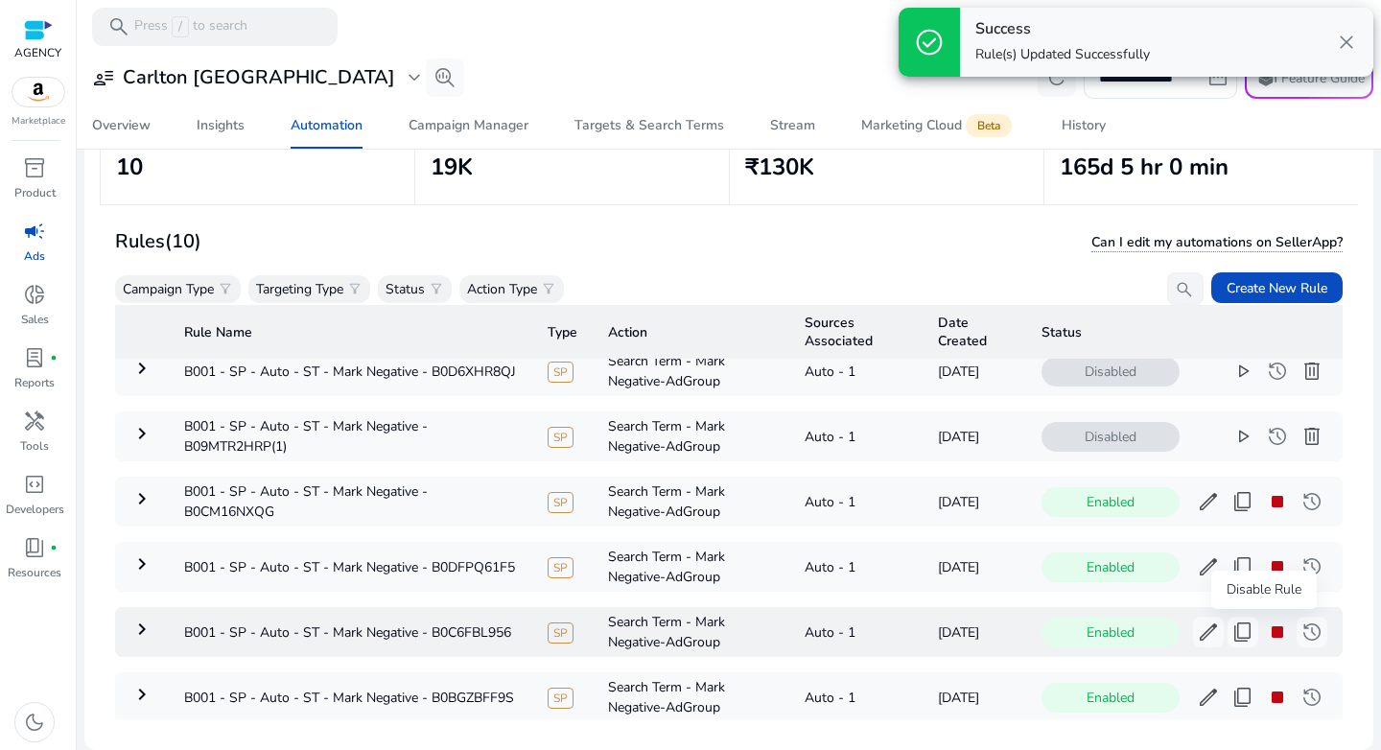
click at [1267, 631] on span "stop" at bounding box center [1277, 632] width 23 height 23
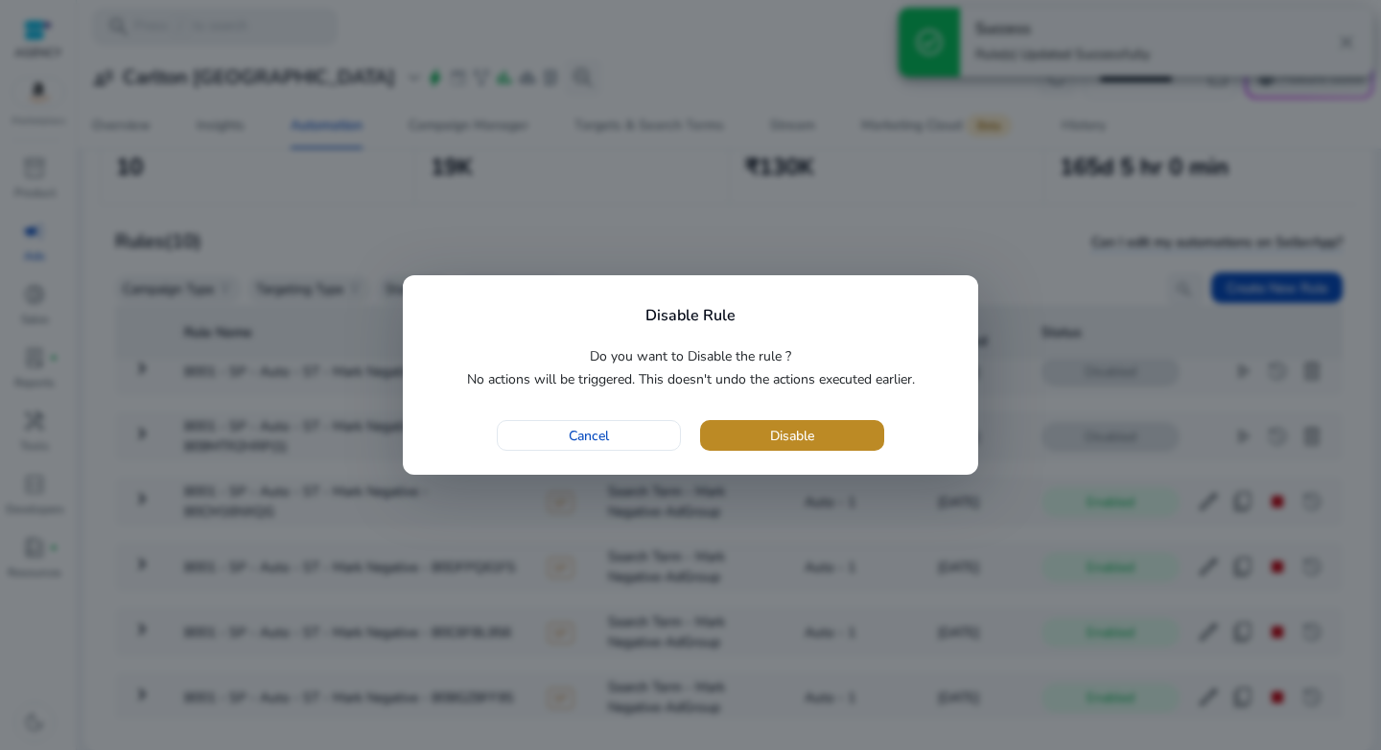
click at [797, 429] on span "Disable" at bounding box center [792, 436] width 44 height 20
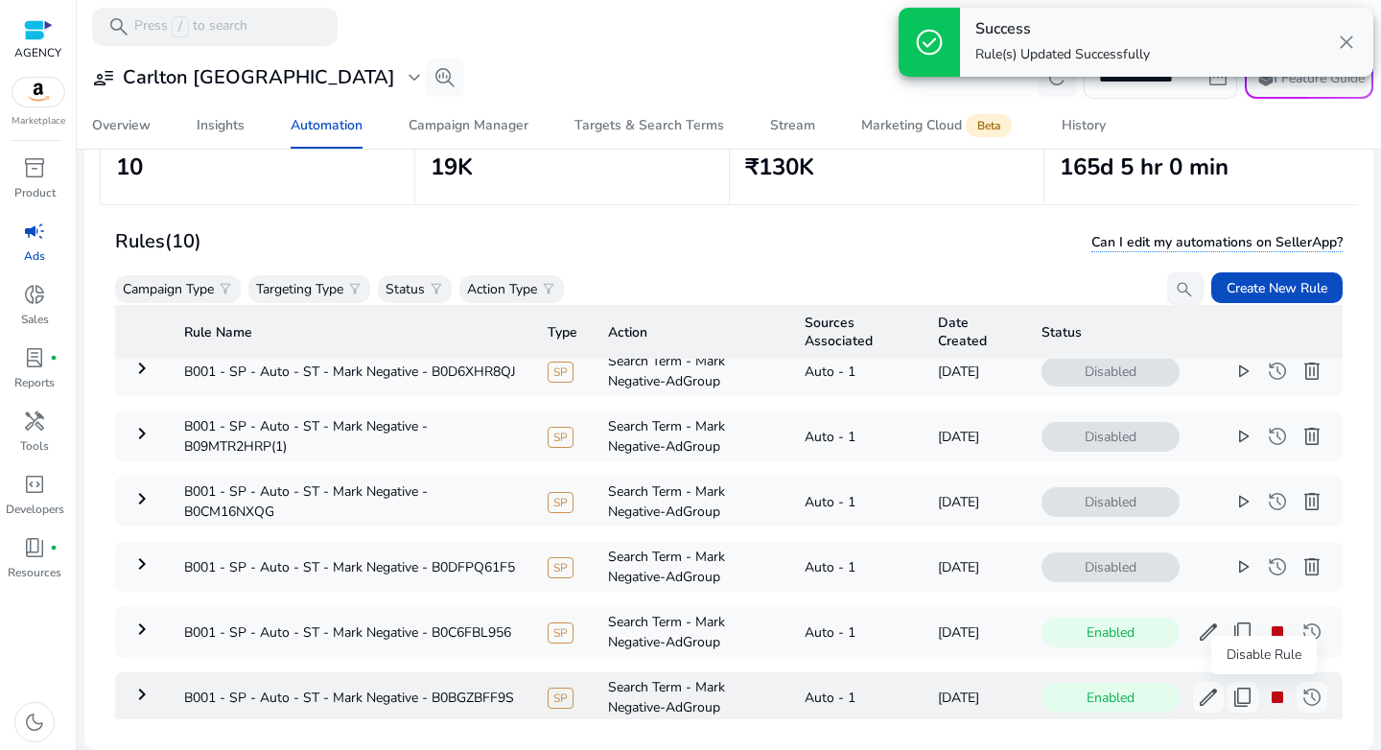
click at [1269, 695] on span "stop" at bounding box center [1277, 697] width 23 height 23
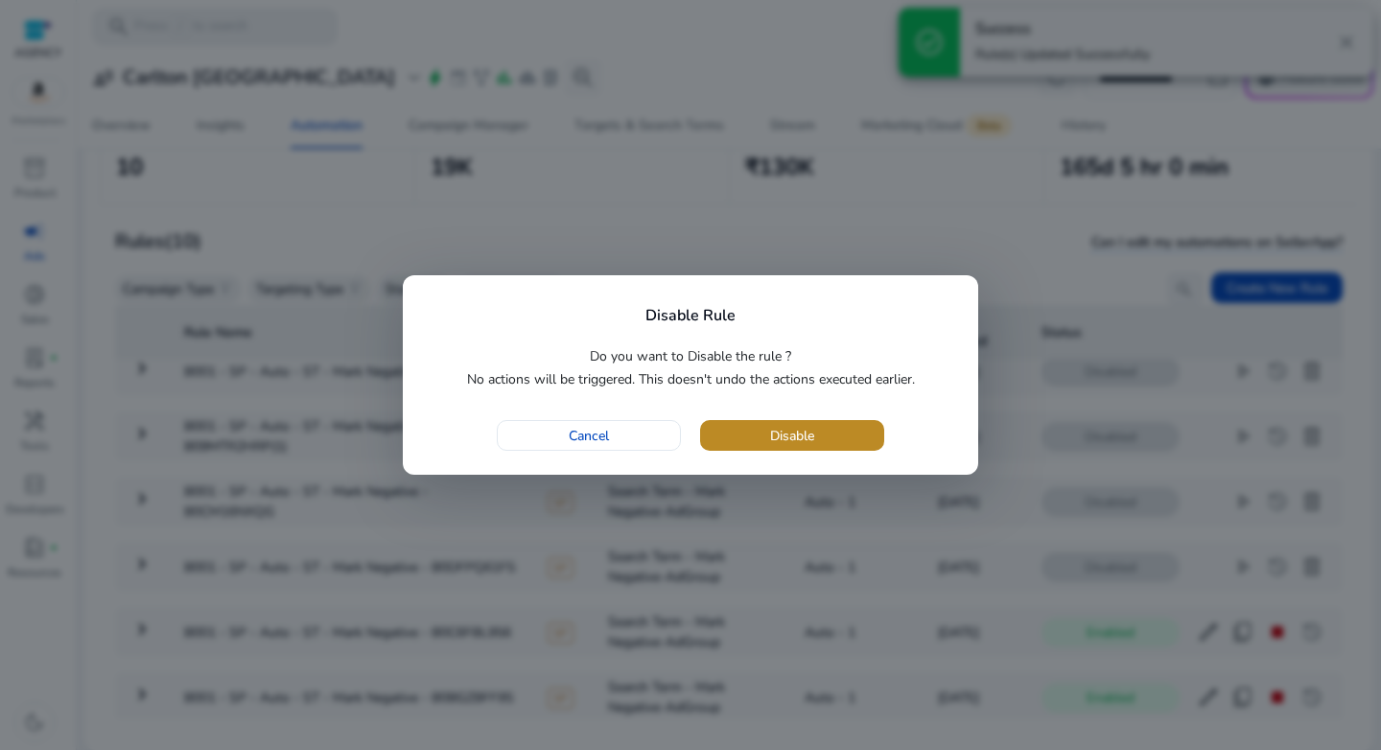
click at [797, 432] on span "Disable" at bounding box center [792, 436] width 44 height 20
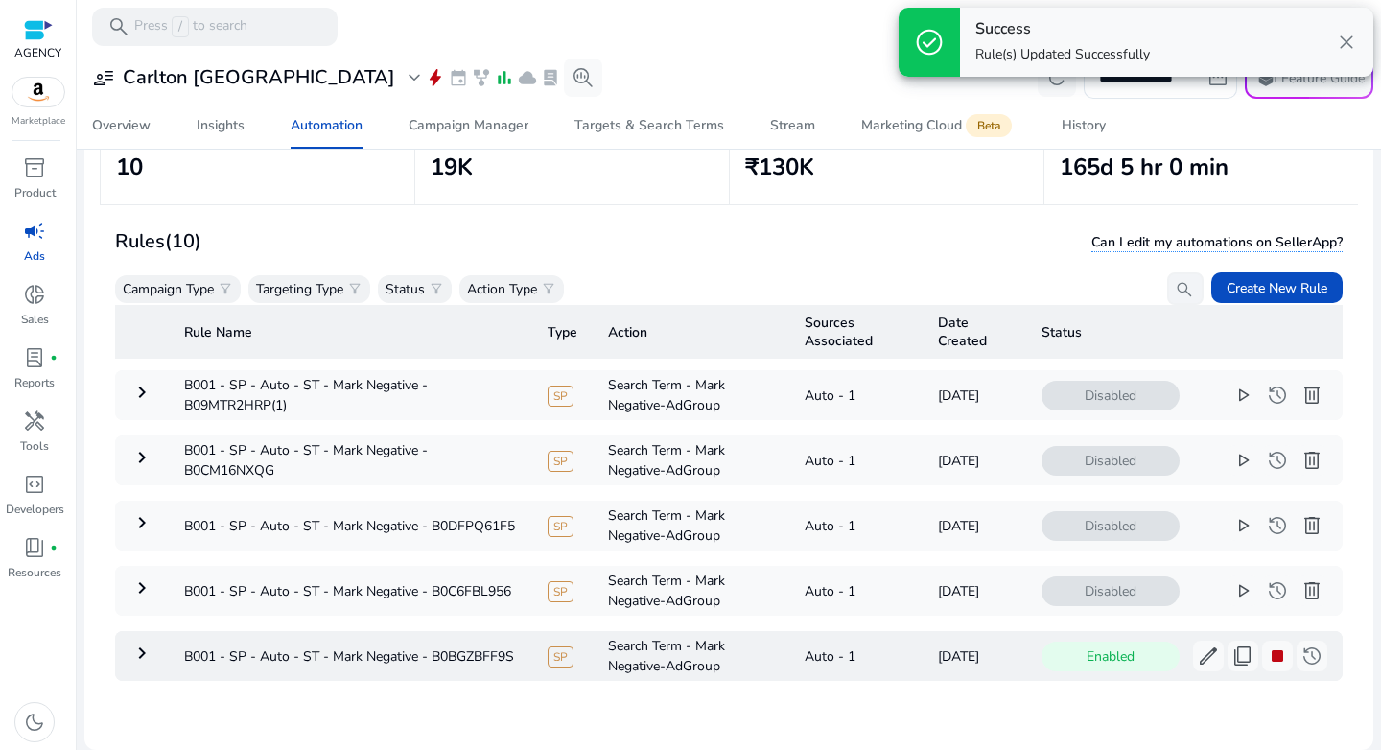
scroll to position [344, 0]
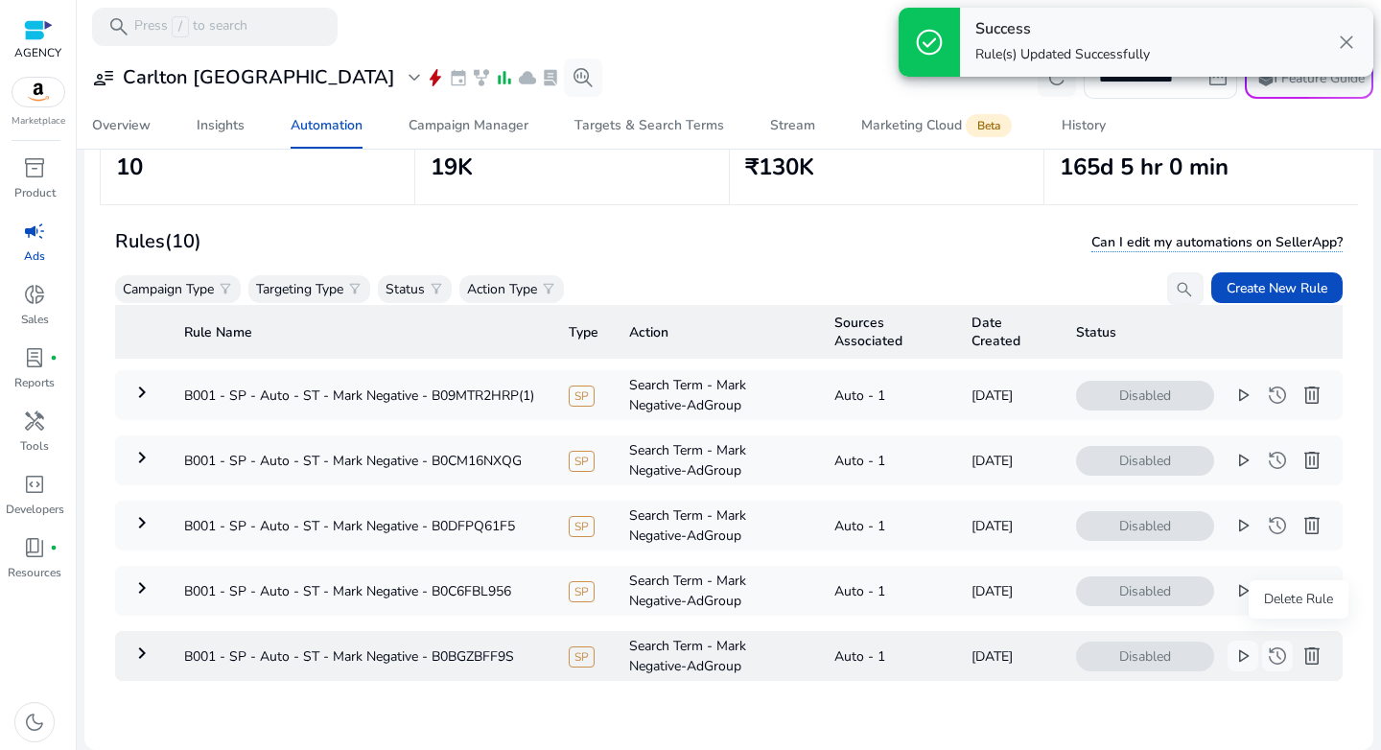
click at [1306, 645] on span "delete" at bounding box center [1312, 656] width 23 height 23
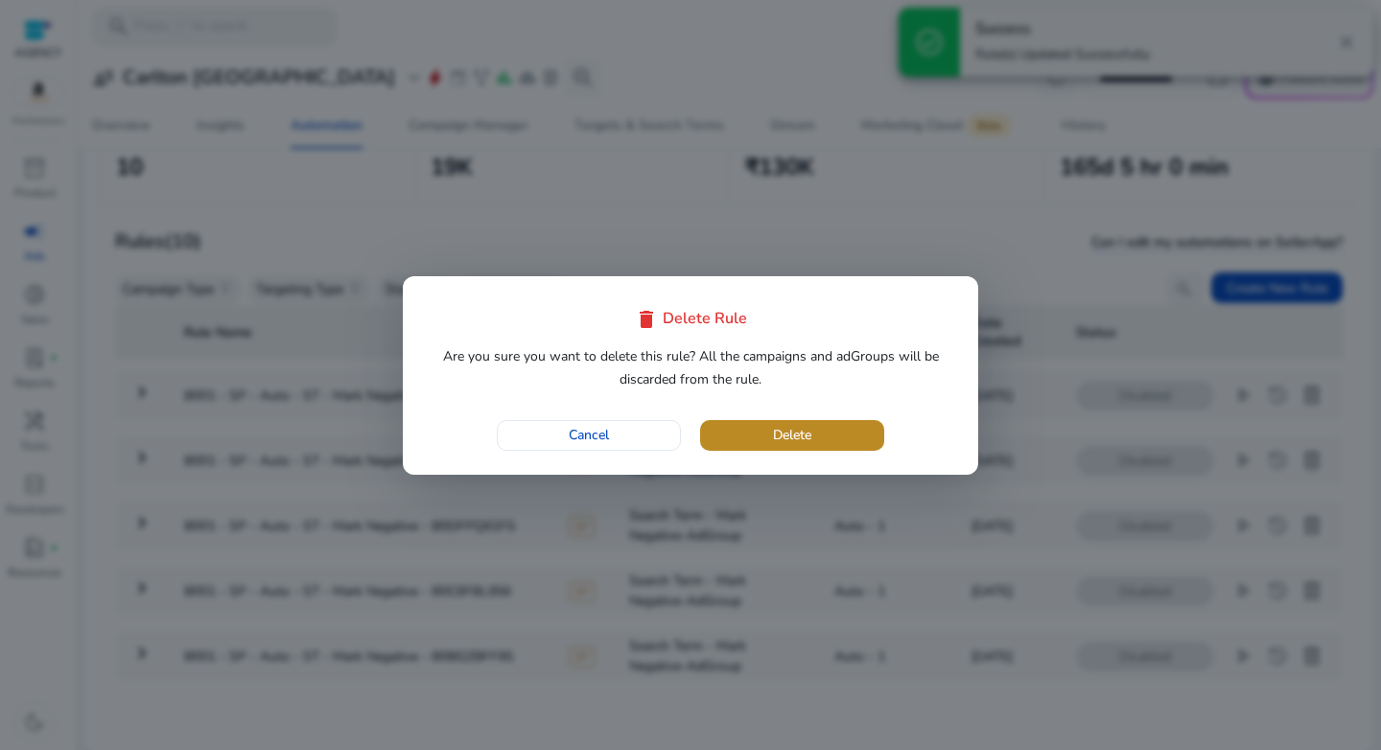
click at [774, 414] on span "button" at bounding box center [792, 436] width 184 height 46
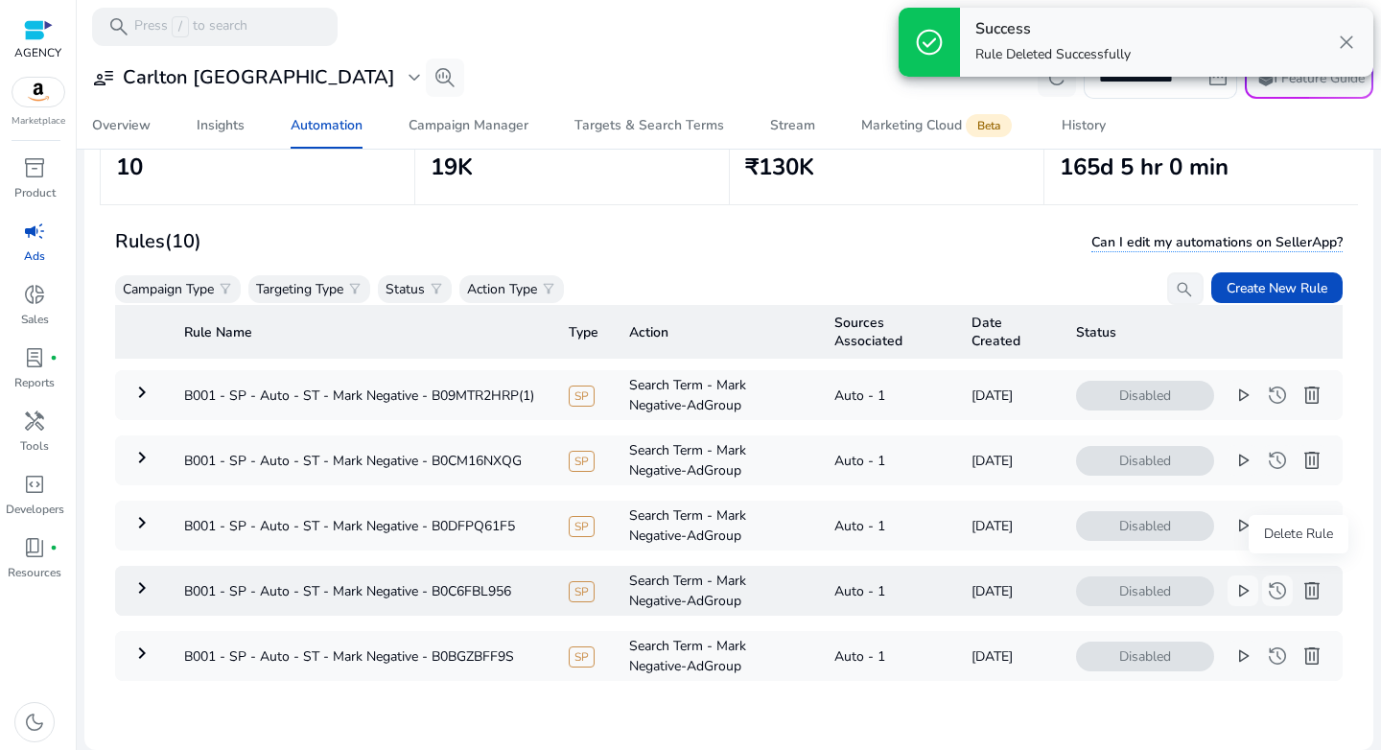
click at [1310, 579] on button "delete" at bounding box center [1312, 591] width 31 height 31
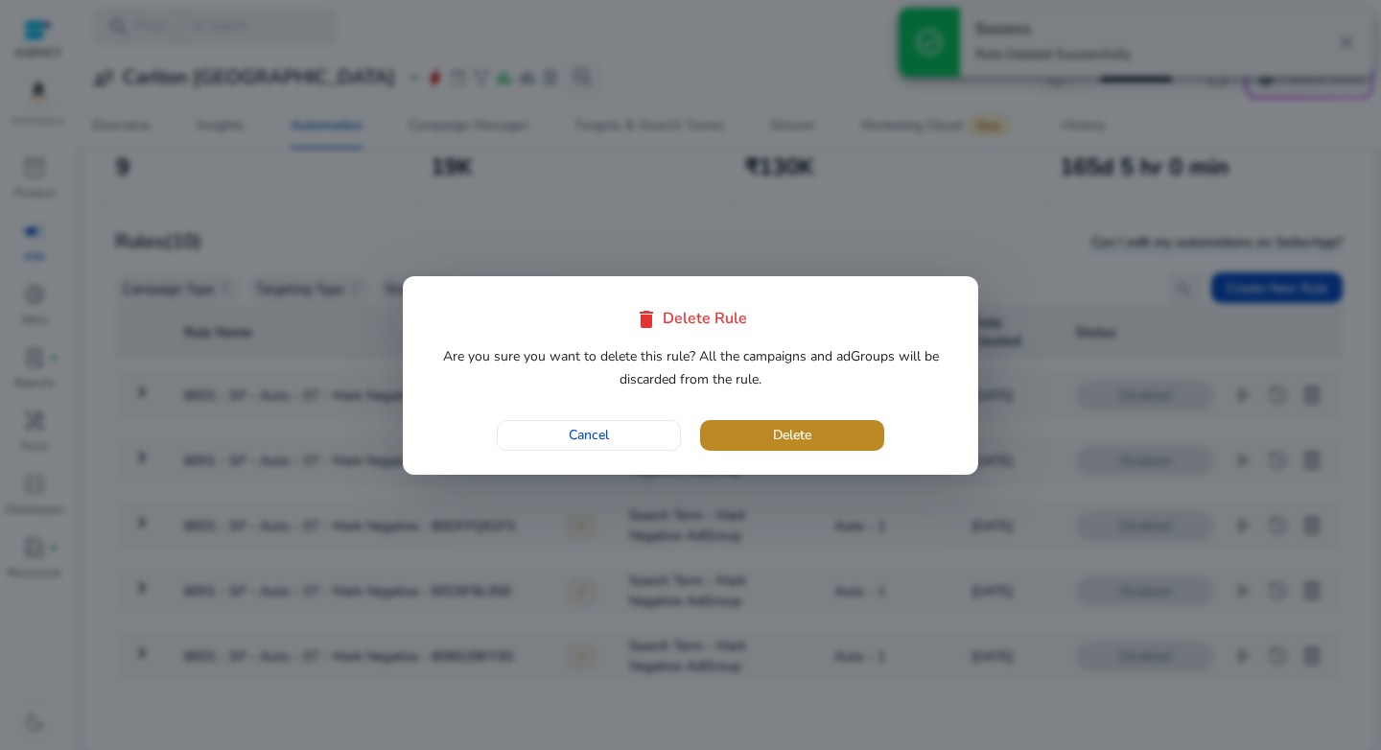
click at [801, 429] on span "Delete" at bounding box center [792, 435] width 38 height 20
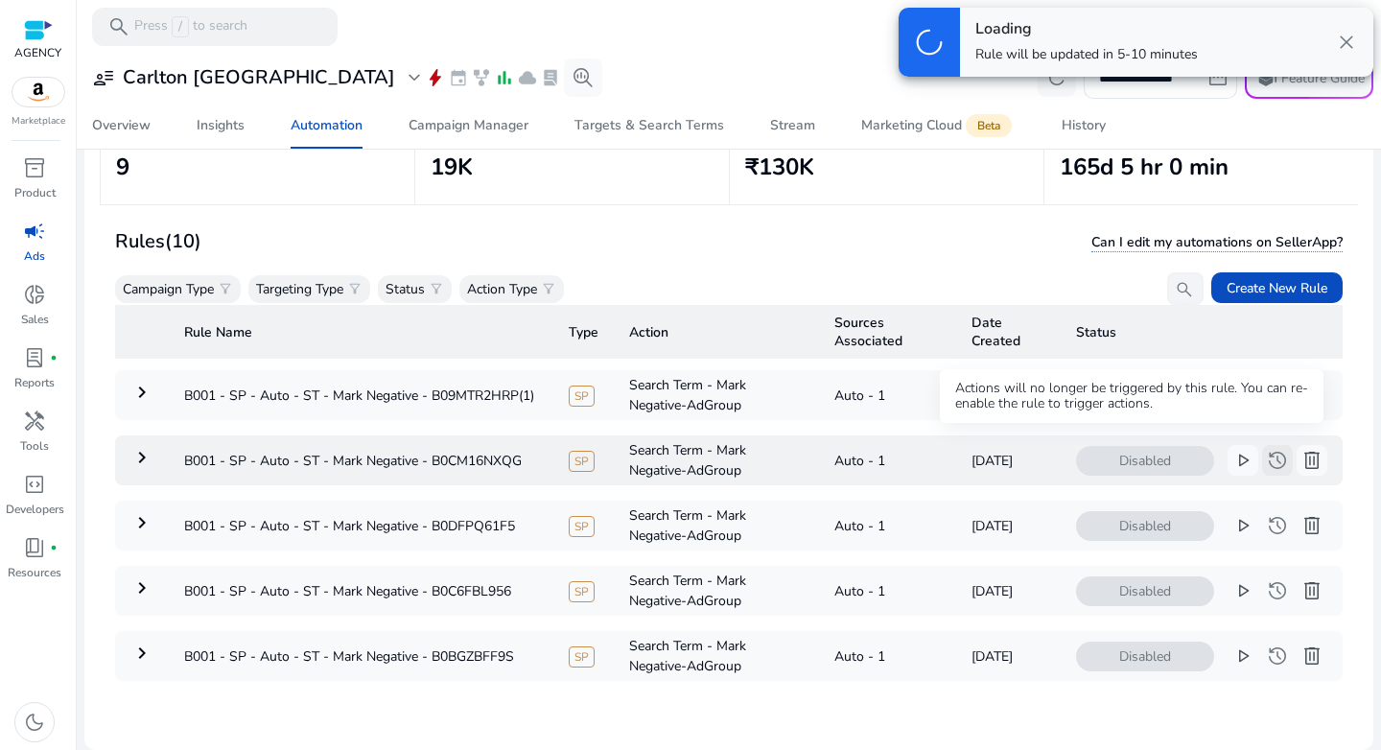
scroll to position [279, 0]
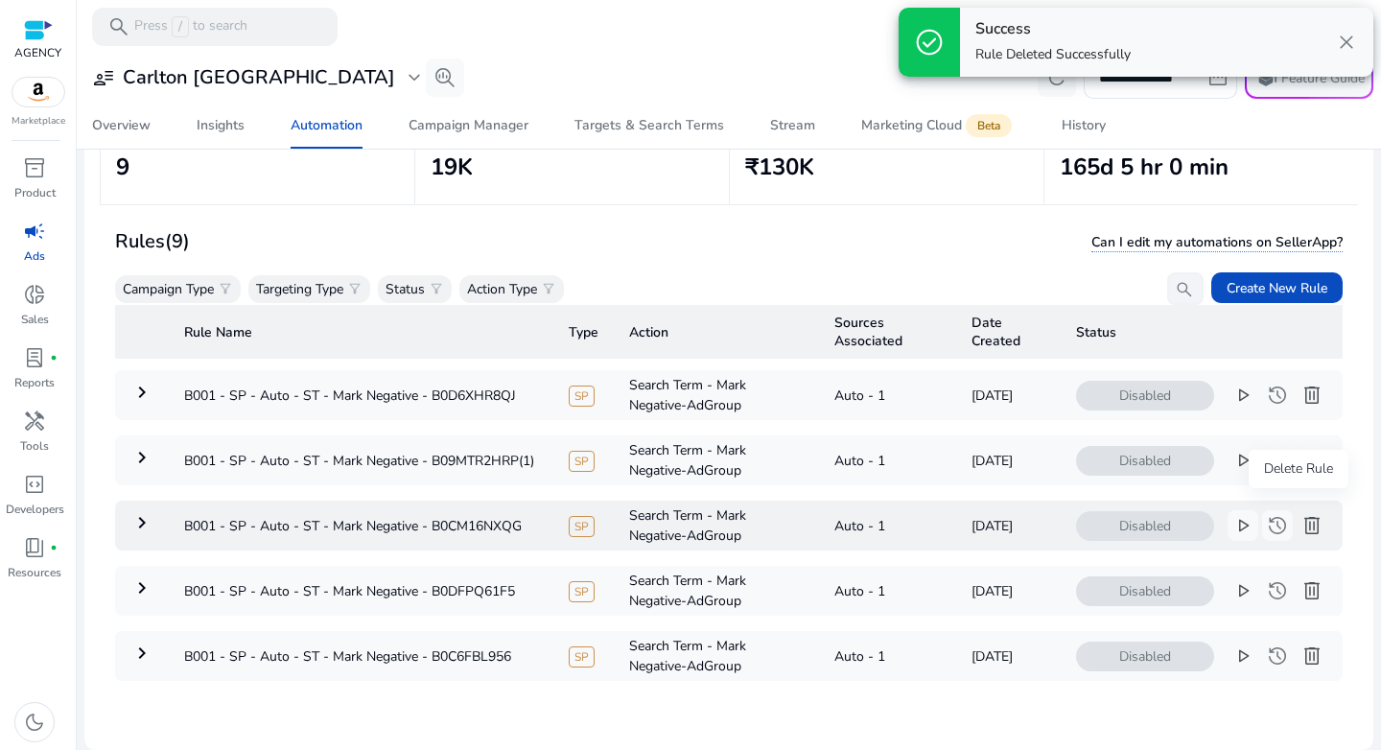
click at [1301, 514] on span "delete" at bounding box center [1312, 525] width 23 height 23
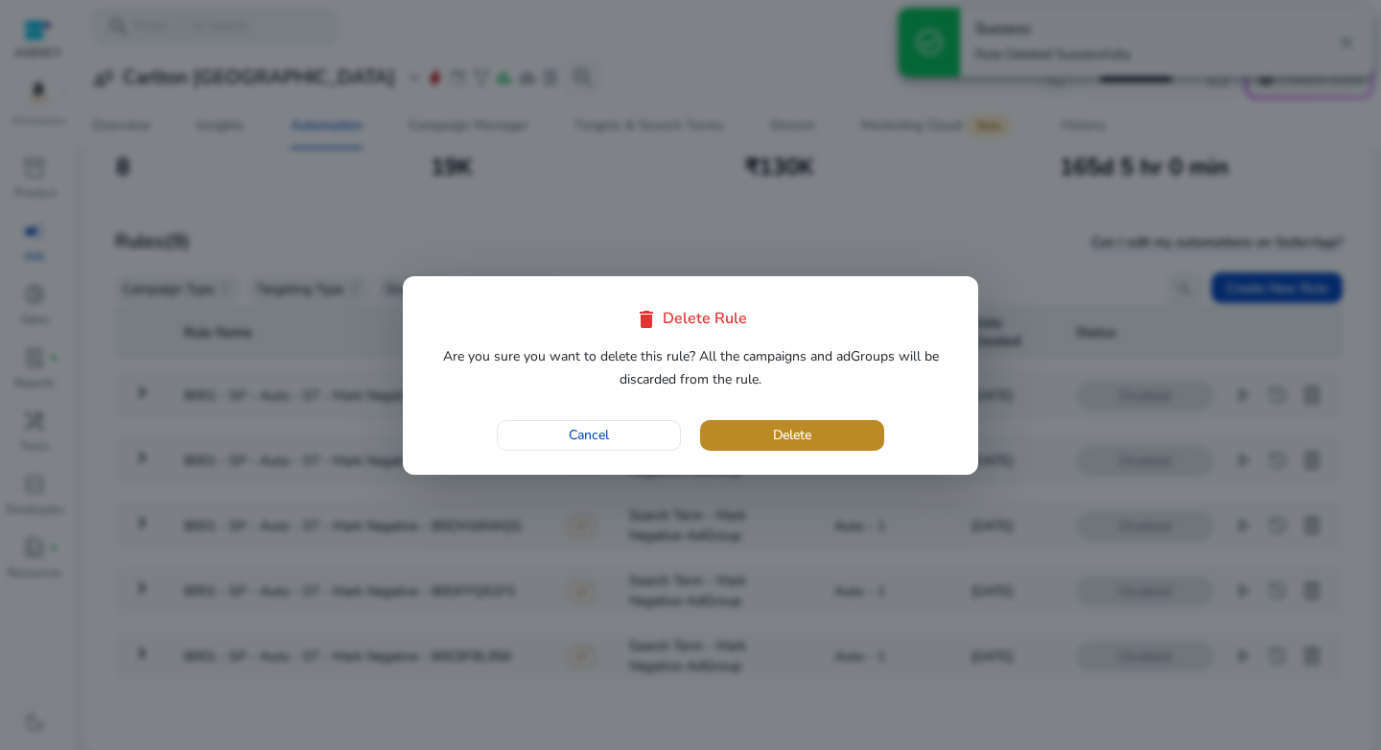
click at [792, 440] on span "Delete" at bounding box center [792, 435] width 38 height 20
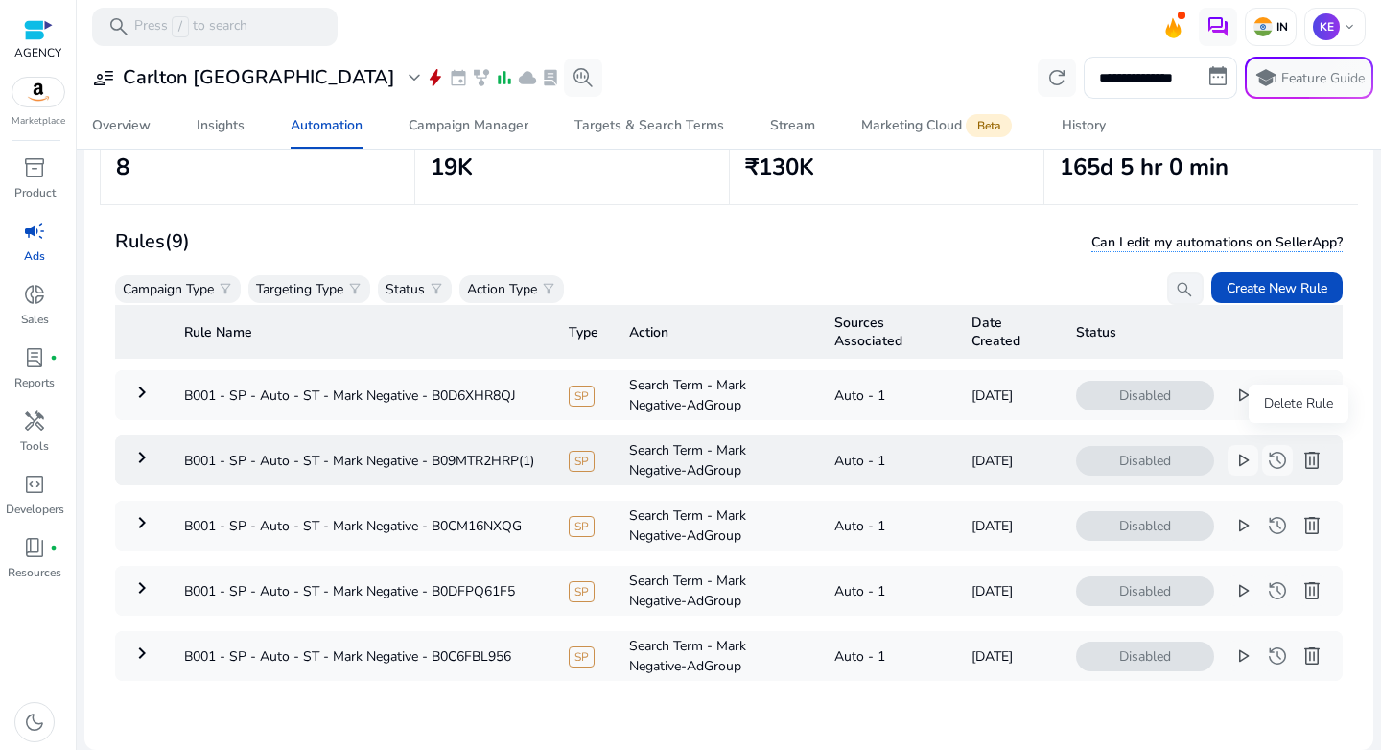
click at [1301, 450] on span "delete" at bounding box center [1312, 460] width 23 height 23
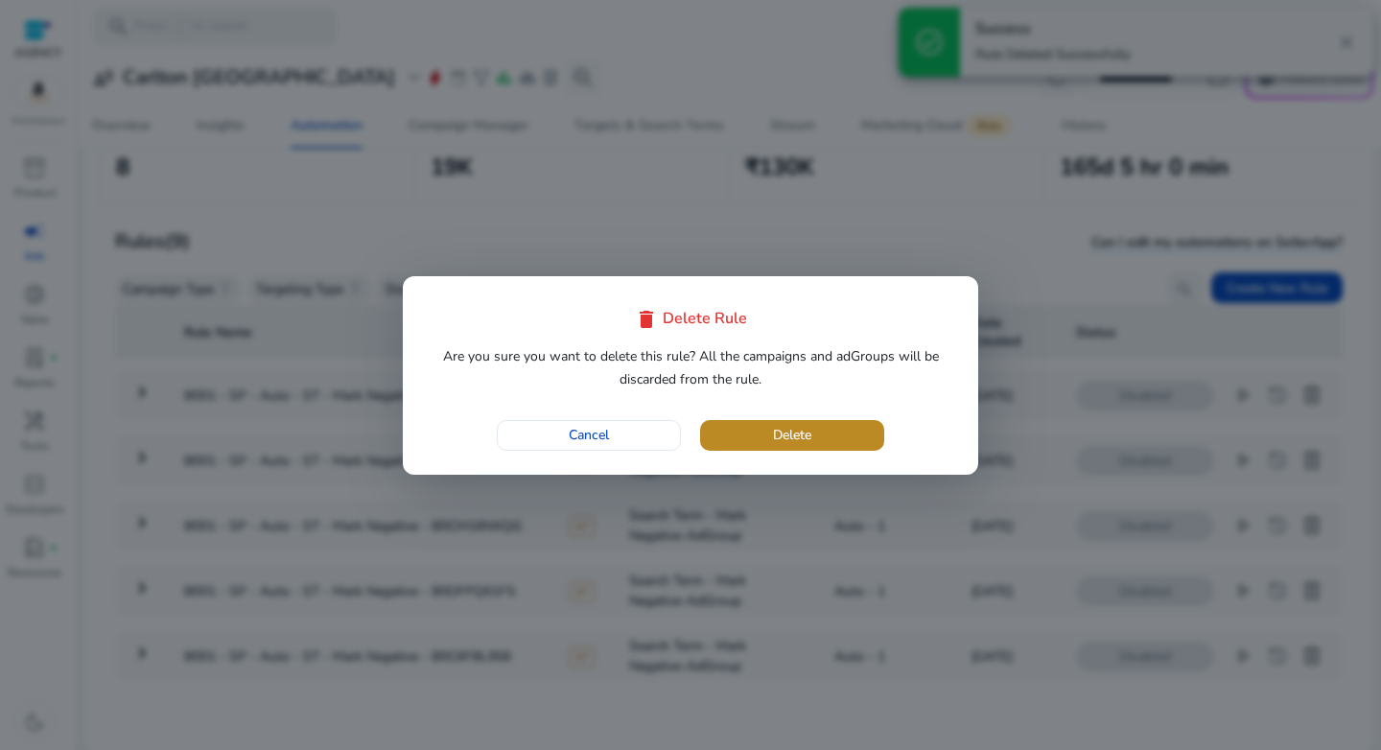
click at [845, 443] on span "button" at bounding box center [792, 436] width 184 height 46
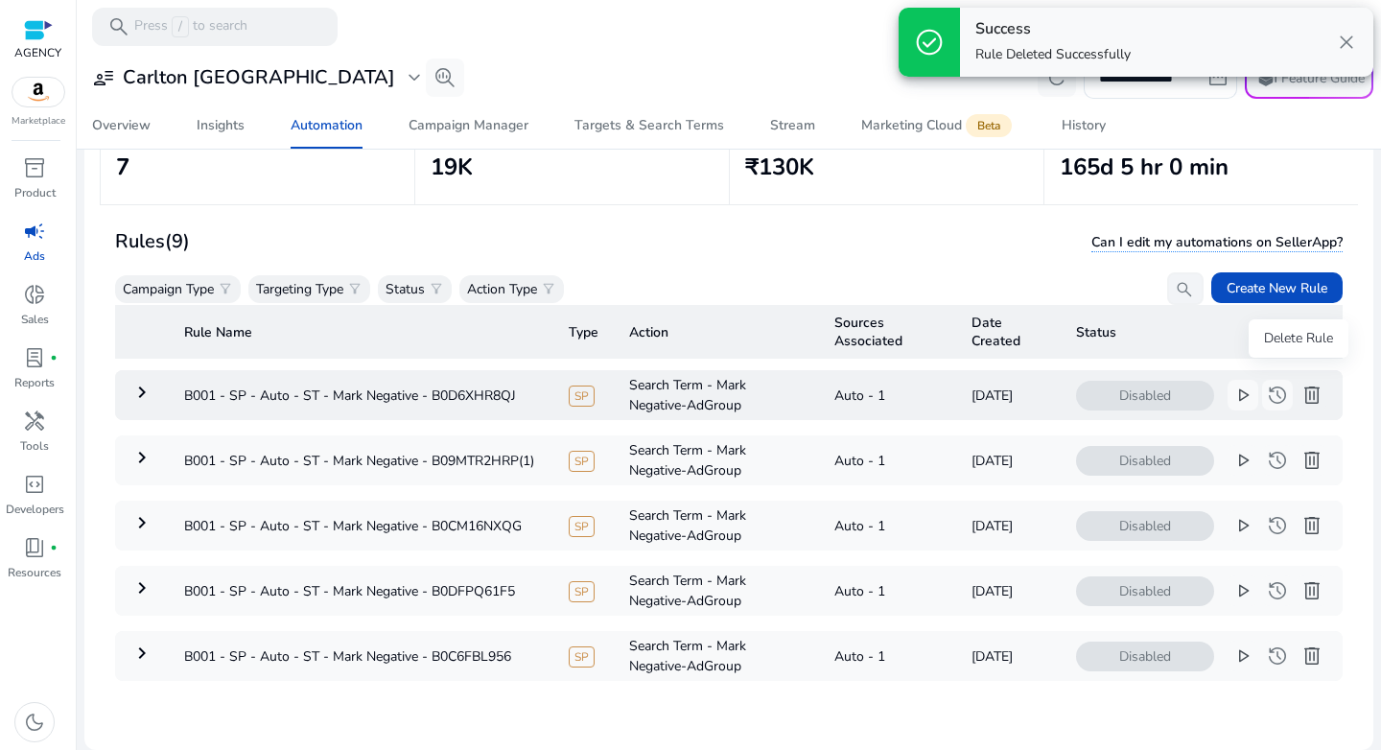
click at [1301, 384] on span "delete" at bounding box center [1312, 395] width 23 height 23
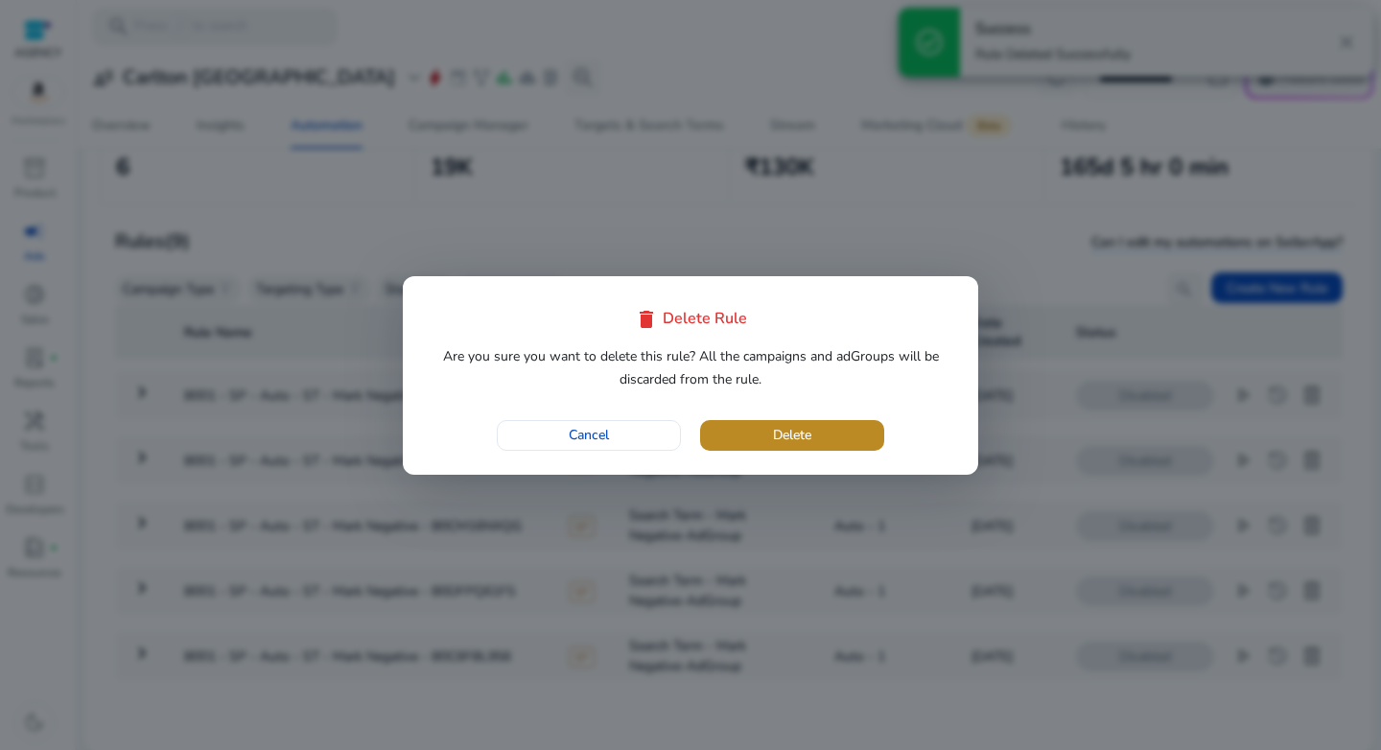
click at [835, 438] on span "button" at bounding box center [792, 436] width 184 height 46
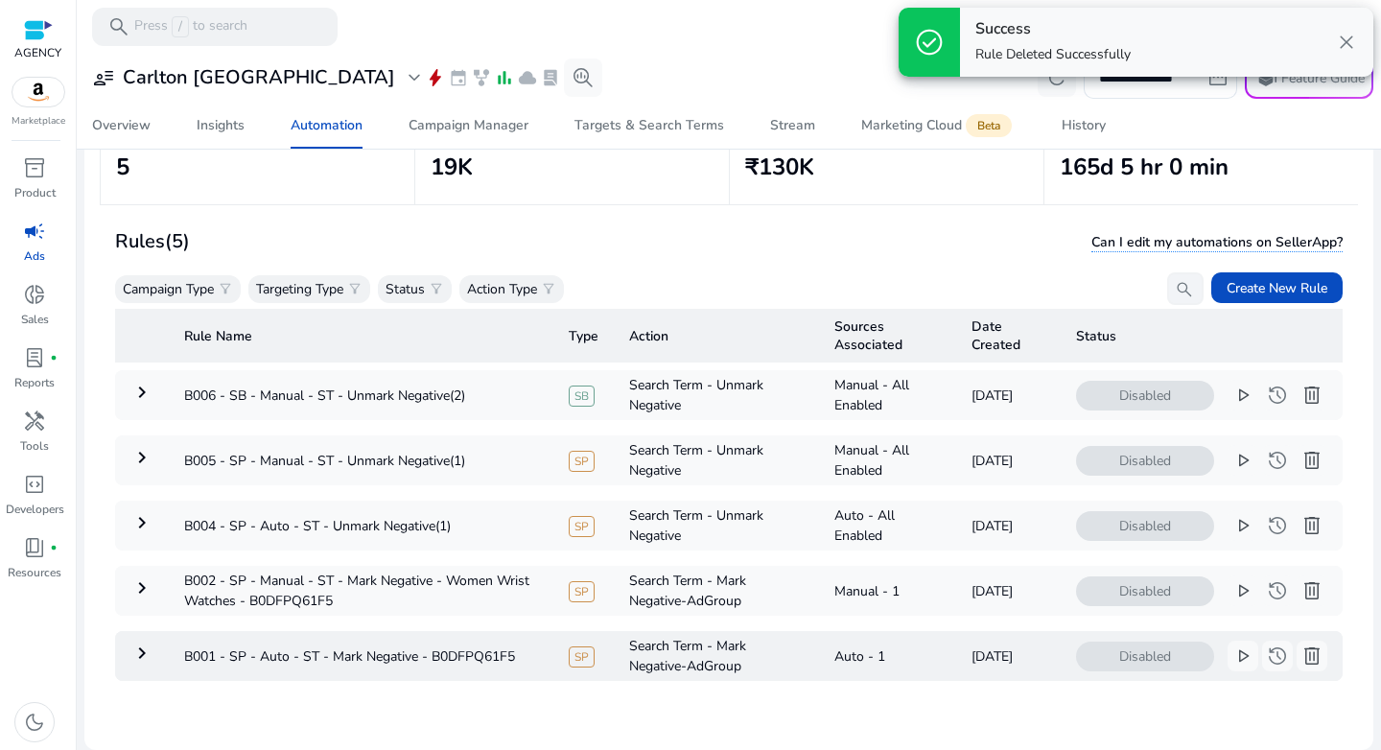
scroll to position [0, 0]
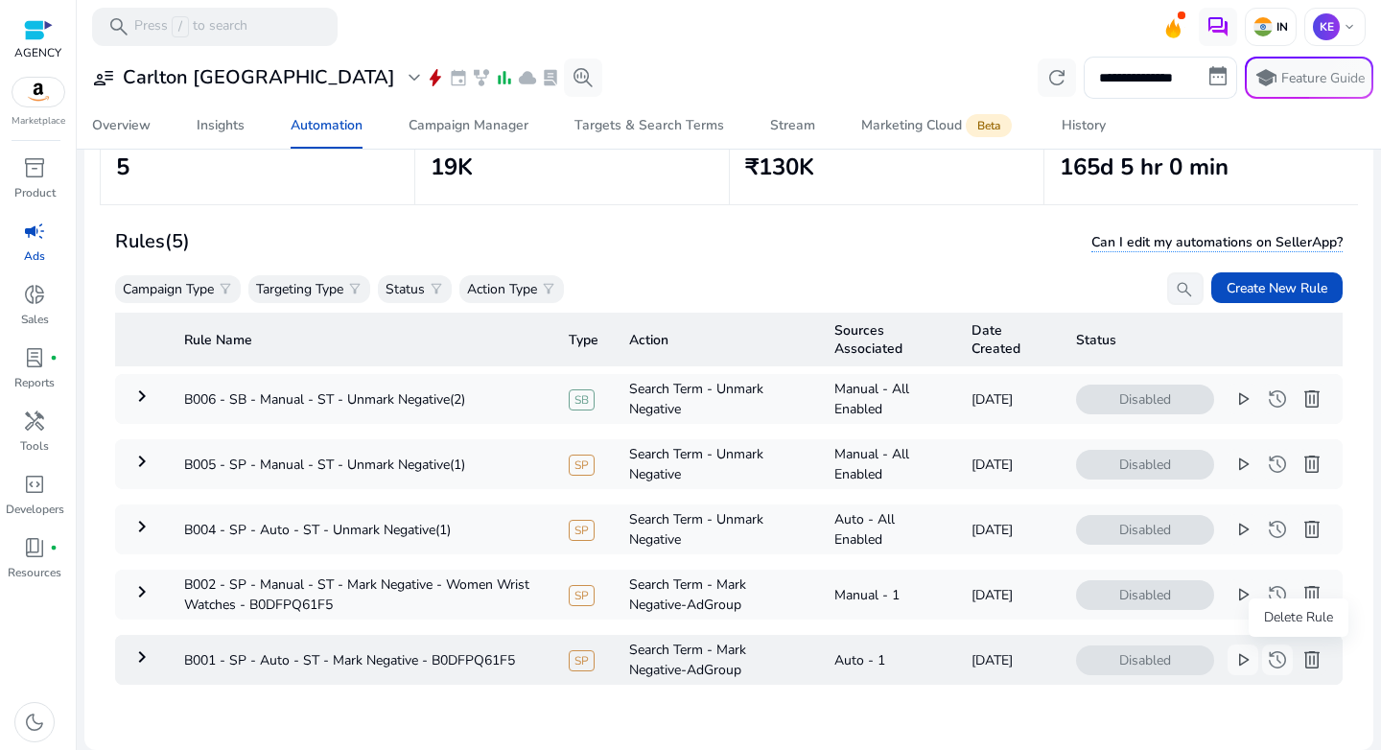
click at [1301, 657] on span "delete" at bounding box center [1312, 659] width 23 height 23
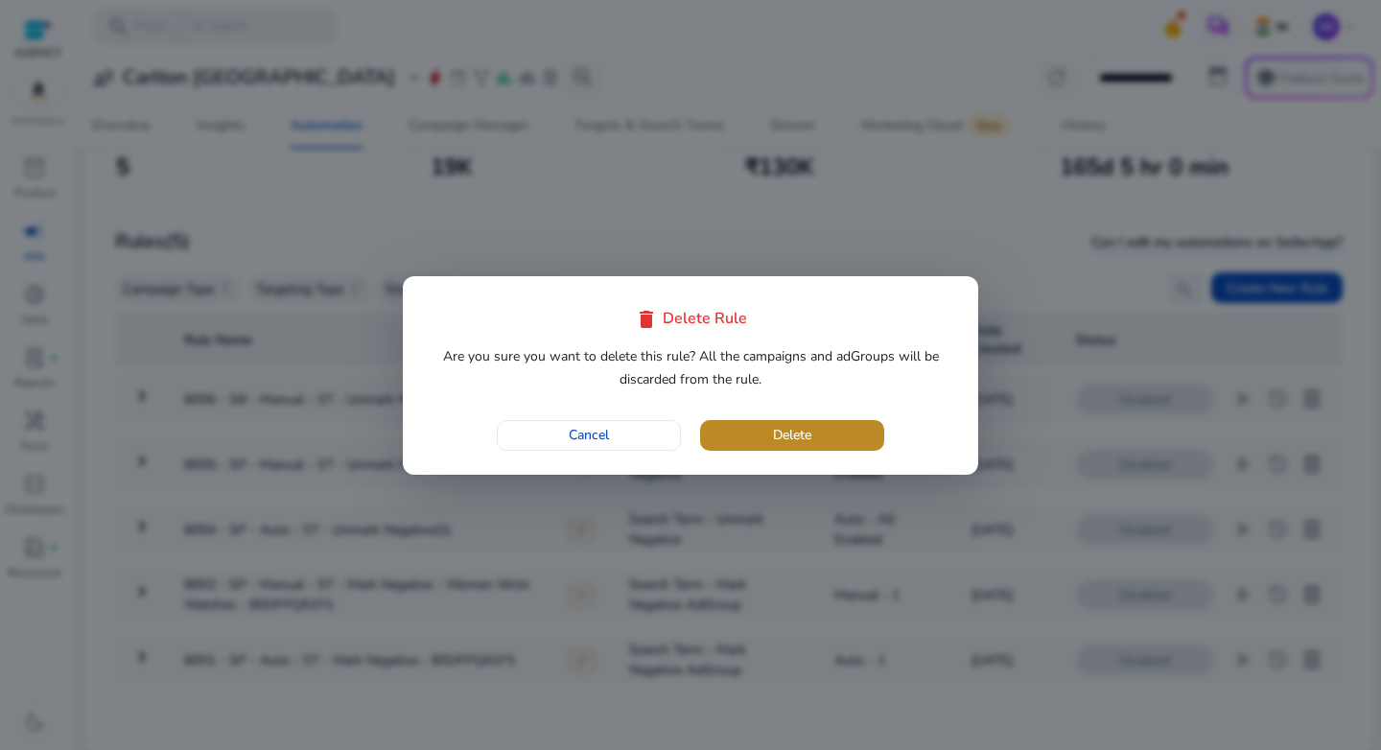
click at [778, 438] on span "Delete" at bounding box center [792, 435] width 38 height 20
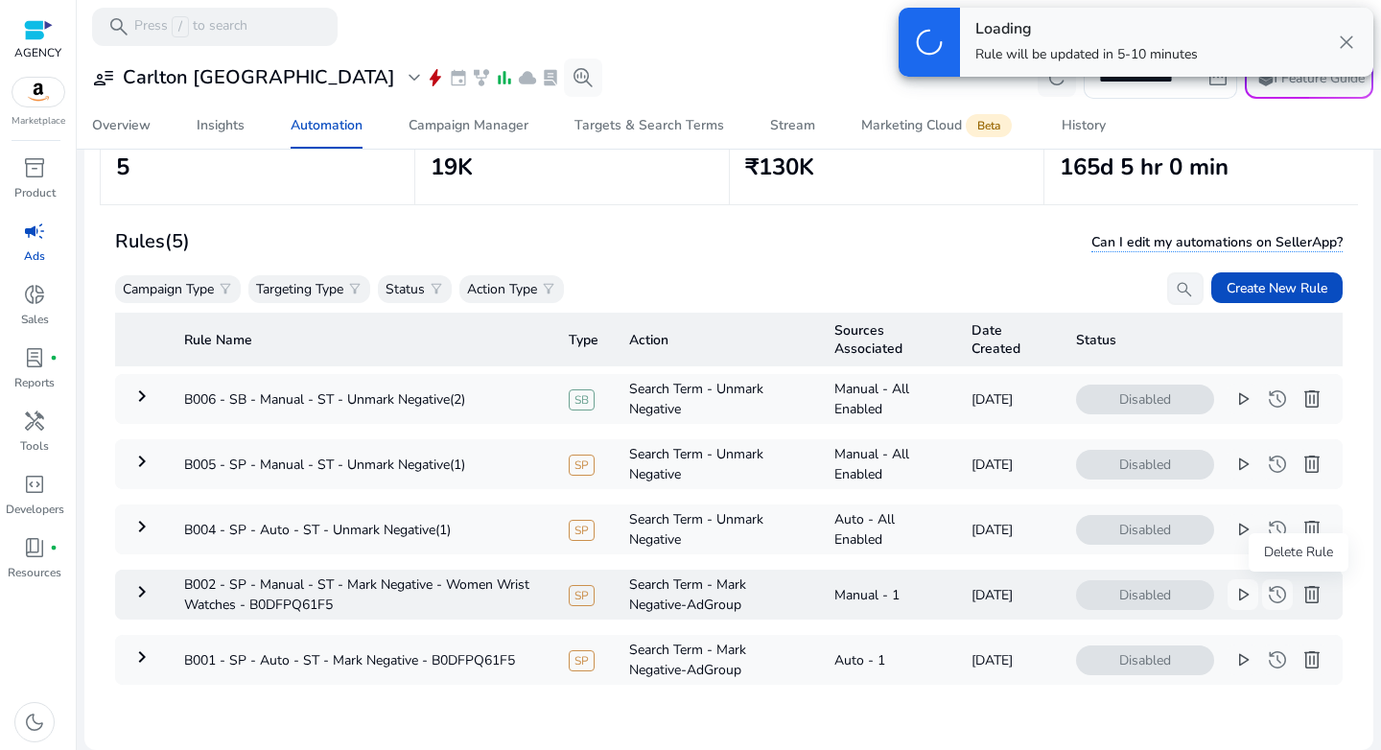
click at [1301, 589] on span "delete" at bounding box center [1312, 594] width 23 height 23
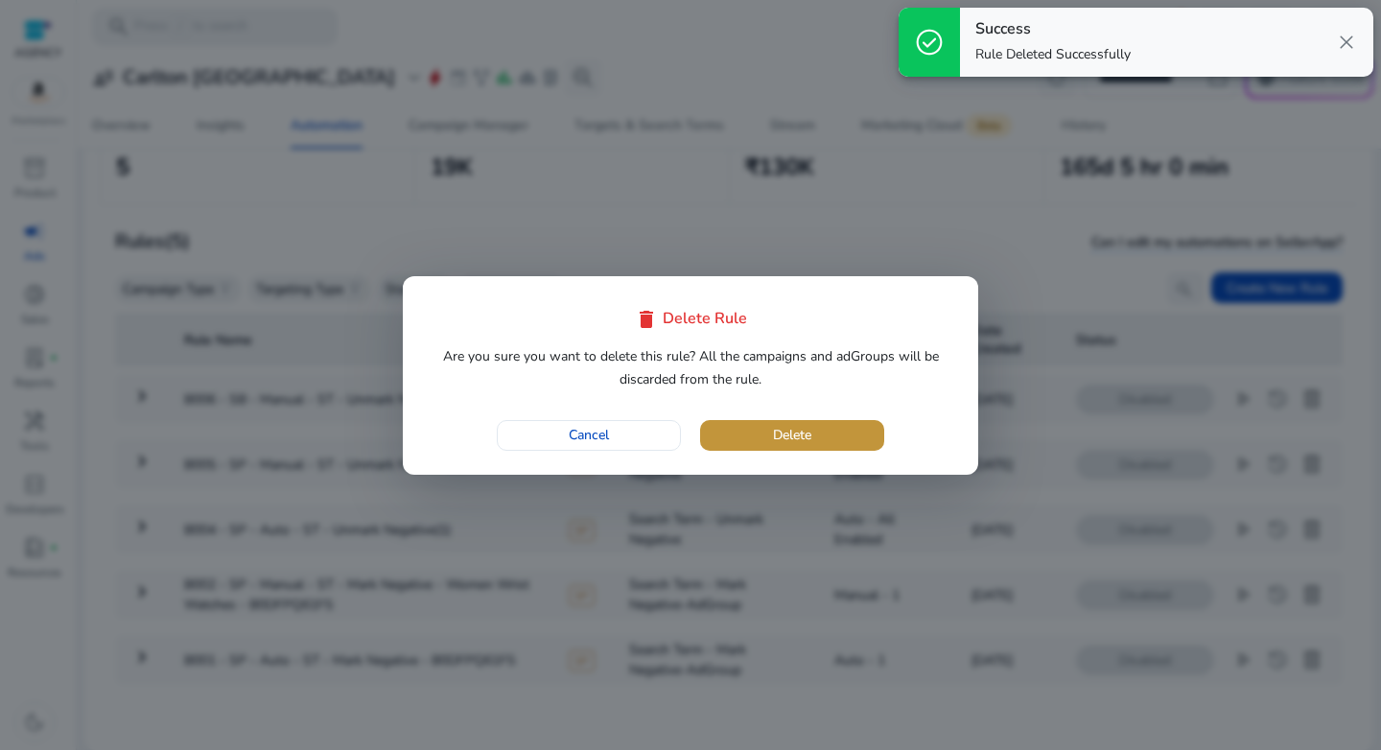
click at [790, 430] on span "Delete" at bounding box center [792, 435] width 38 height 20
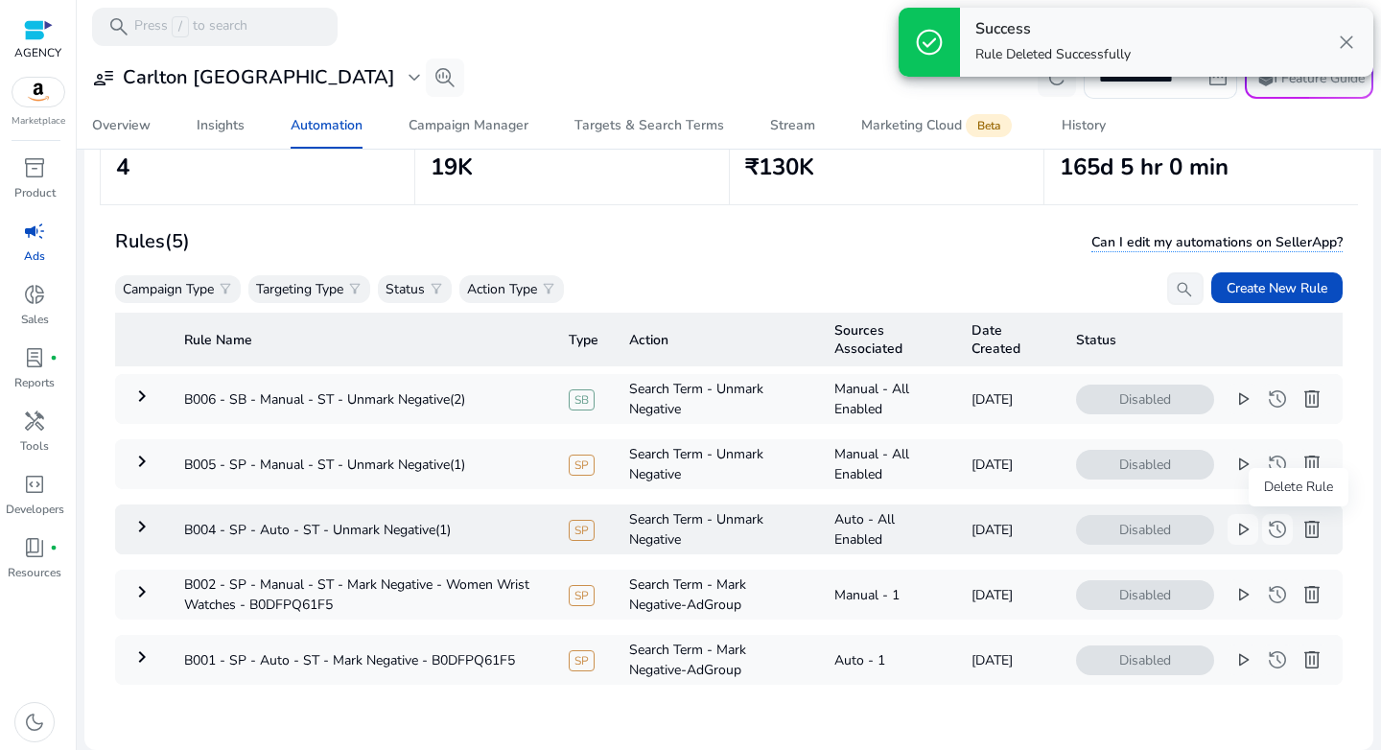
click at [1301, 536] on span "delete" at bounding box center [1312, 529] width 23 height 23
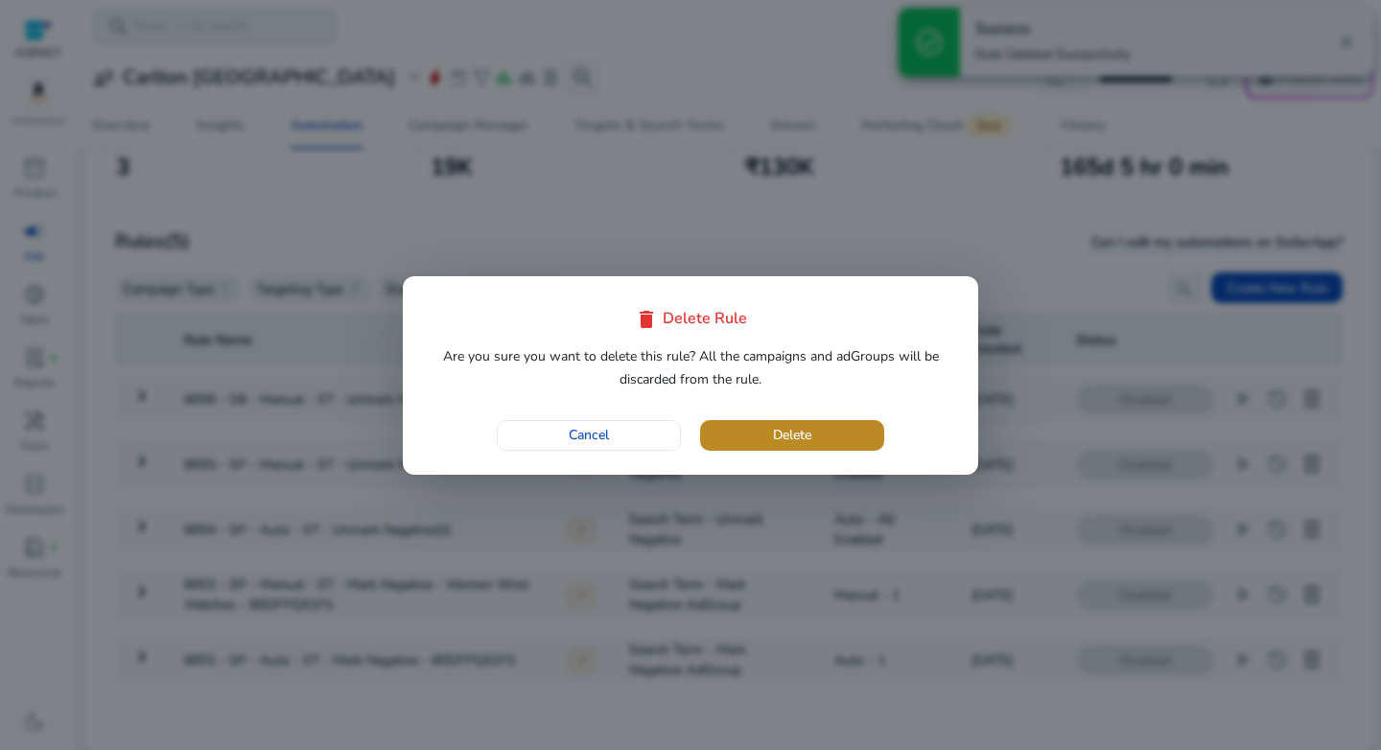
click at [856, 436] on span "button" at bounding box center [792, 436] width 184 height 46
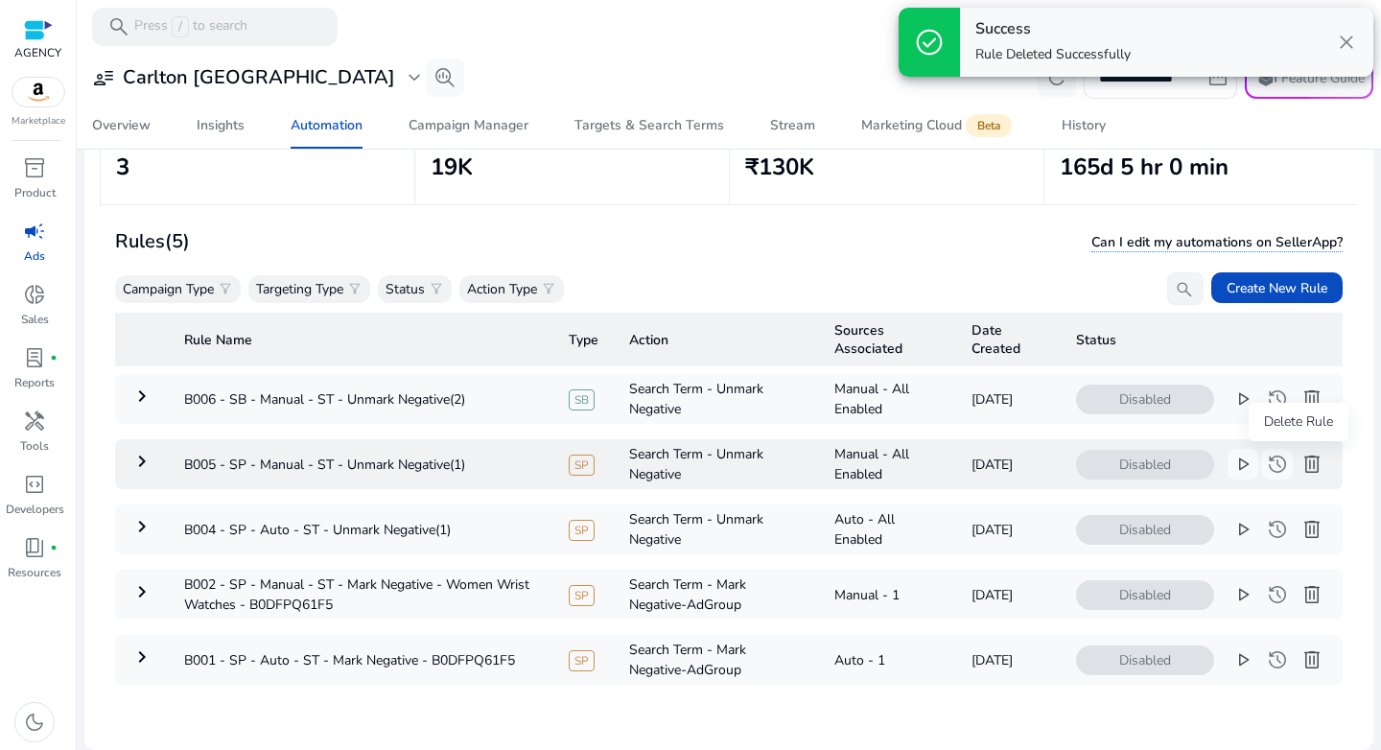
click at [1301, 464] on span "delete" at bounding box center [1312, 464] width 23 height 23
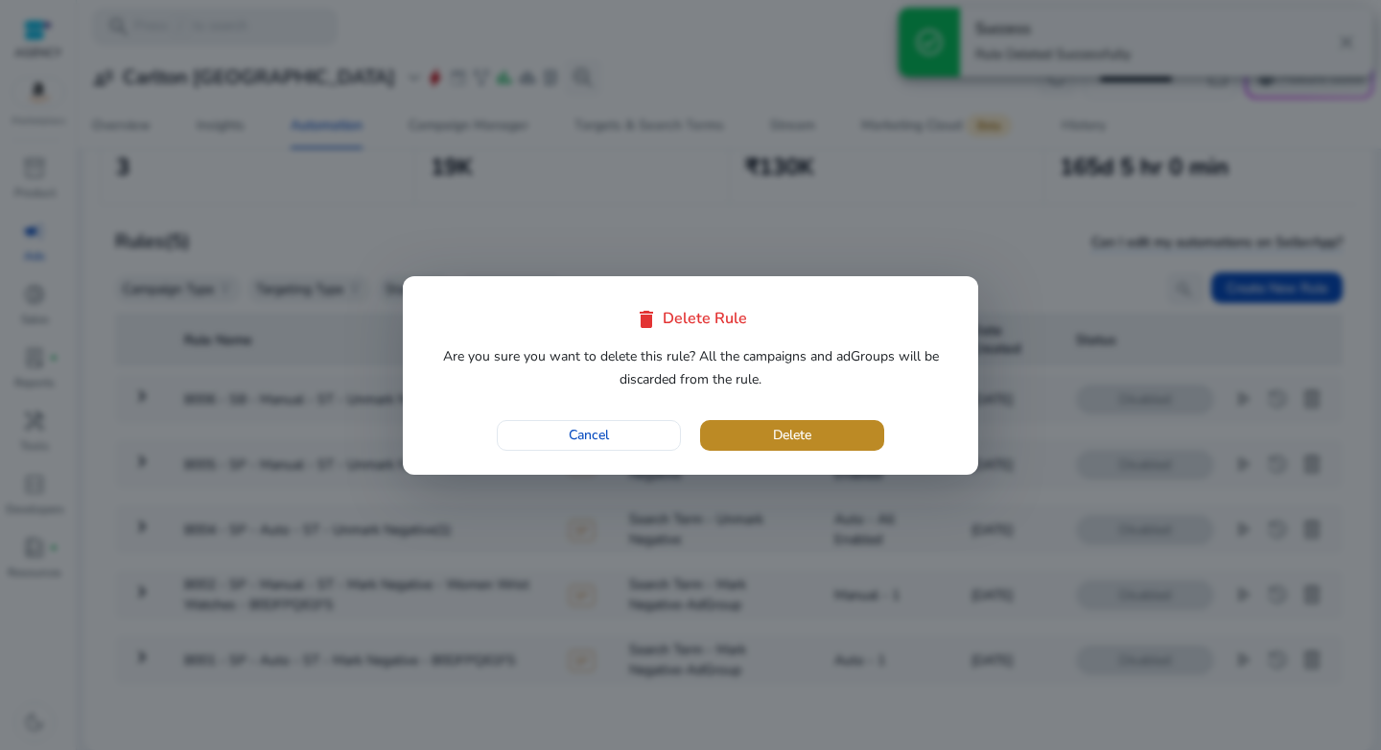
click at [803, 444] on span "Delete" at bounding box center [792, 435] width 38 height 20
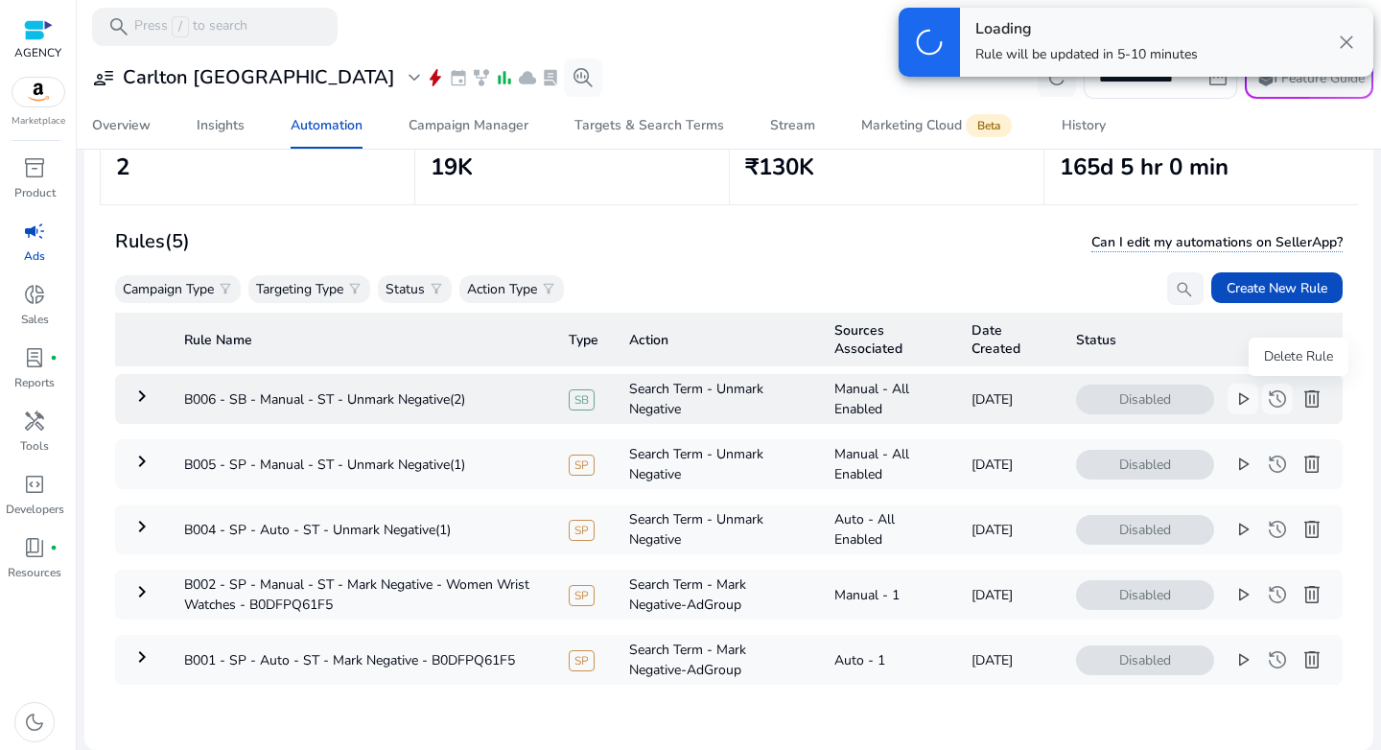
click at [1301, 406] on span "delete" at bounding box center [1312, 399] width 23 height 23
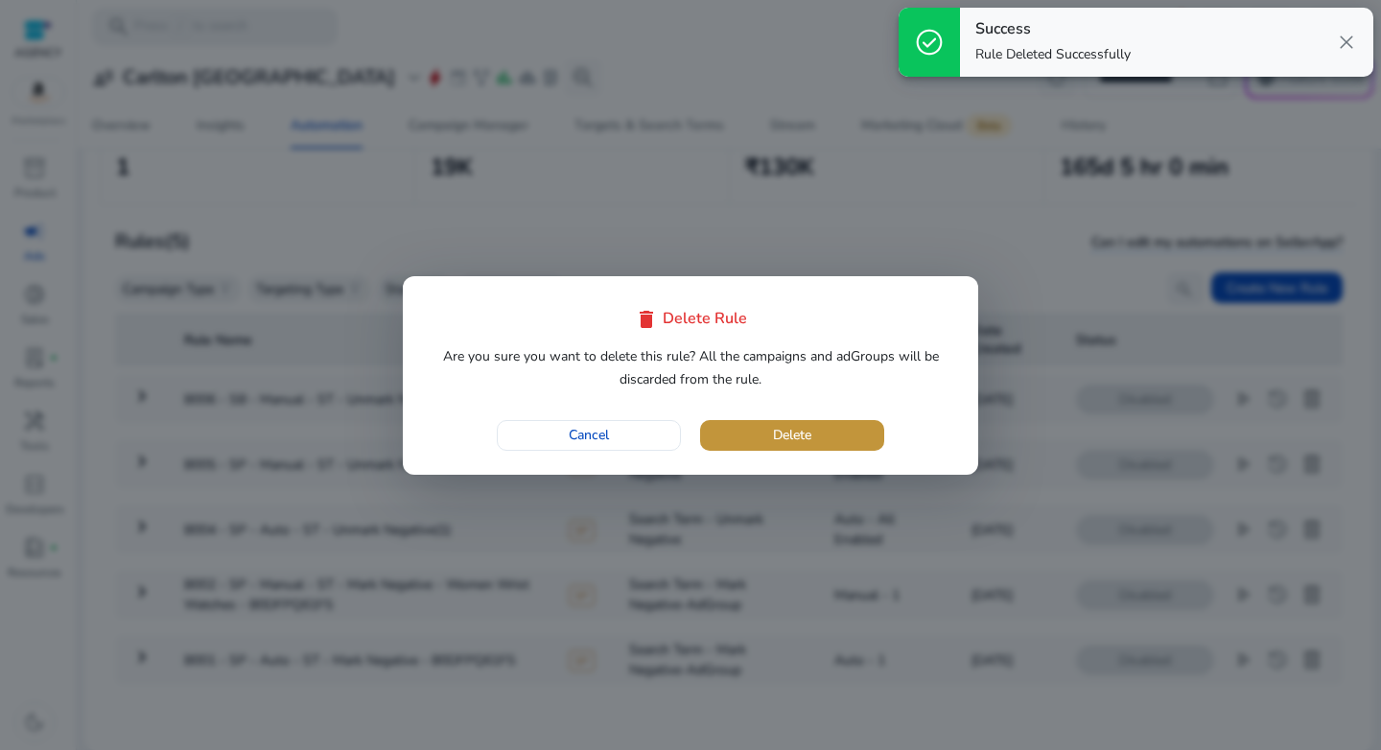
click at [837, 431] on span "button" at bounding box center [792, 436] width 184 height 46
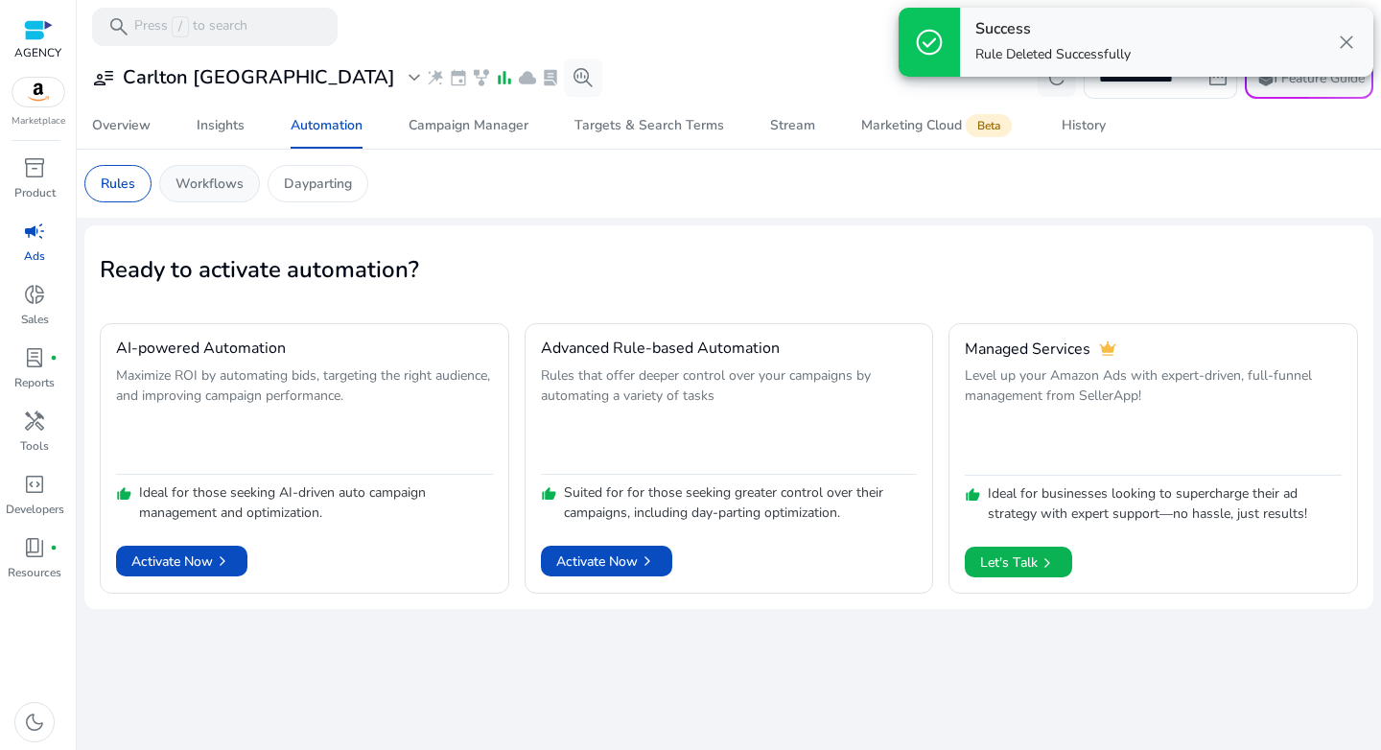
click at [218, 178] on p "Workflows" at bounding box center [210, 184] width 68 height 20
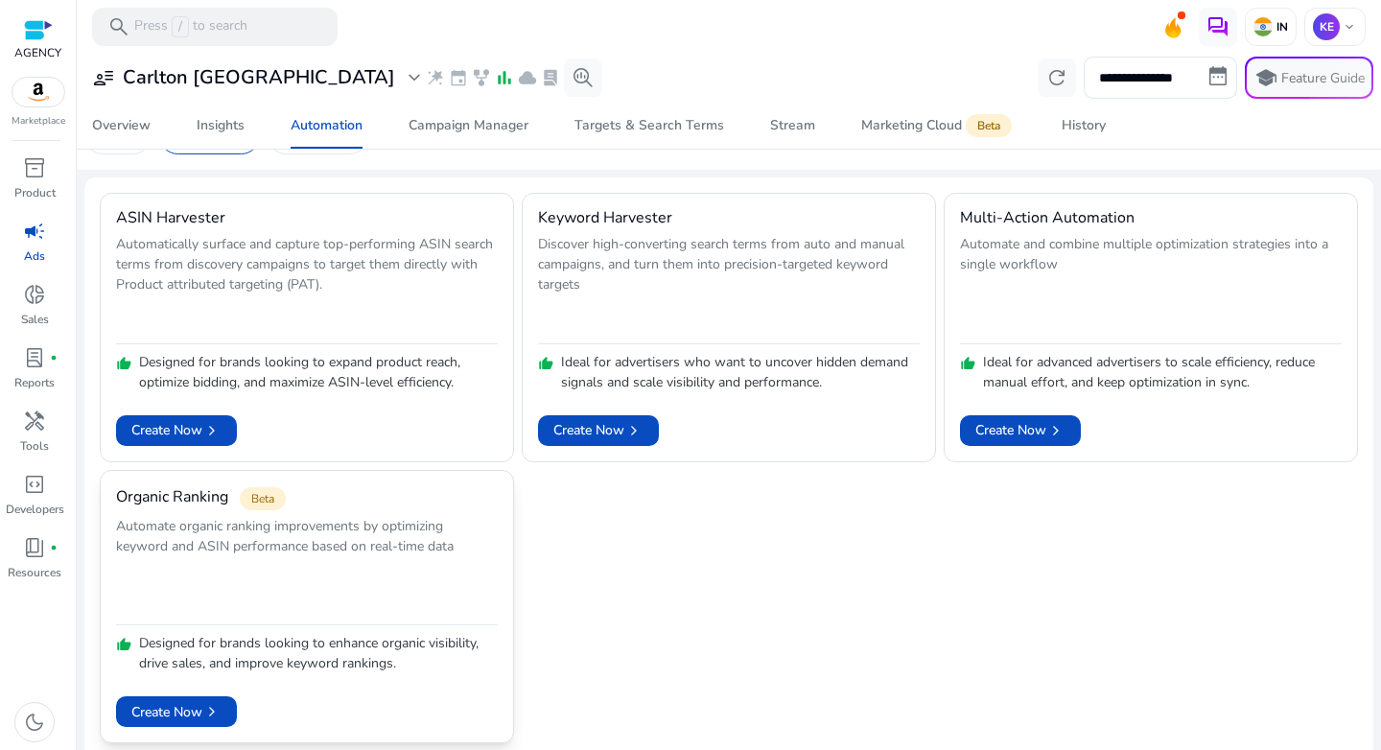
scroll to position [58, 0]
